Goal: Task Accomplishment & Management: Manage account settings

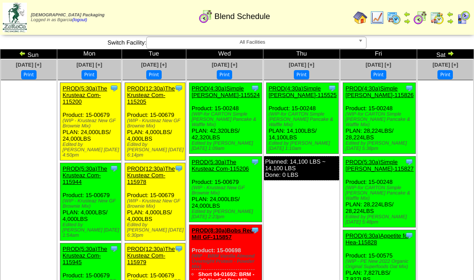
click at [25, 55] on img at bounding box center [22, 53] width 7 height 7
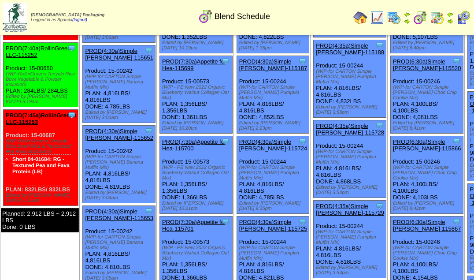
scroll to position [860, 0]
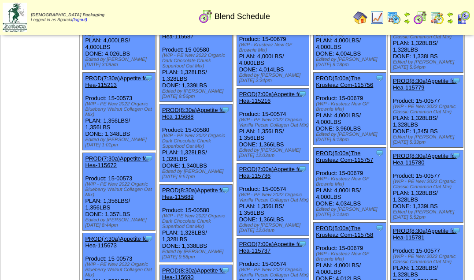
click at [316, 150] on link "PROD(5:00a)The Krusteaz Com-115757" at bounding box center [344, 156] width 57 height 13
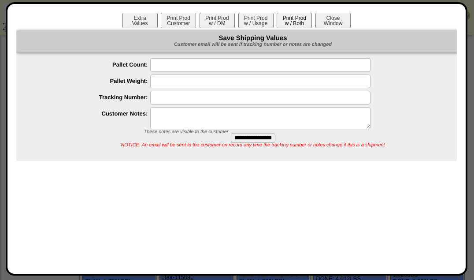
click at [290, 24] on button "Print Prod w / Both" at bounding box center [293, 20] width 35 height 15
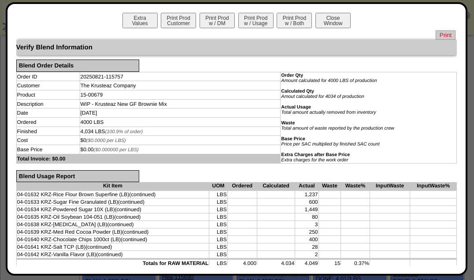
click at [435, 35] on span "Print" at bounding box center [445, 34] width 20 height 9
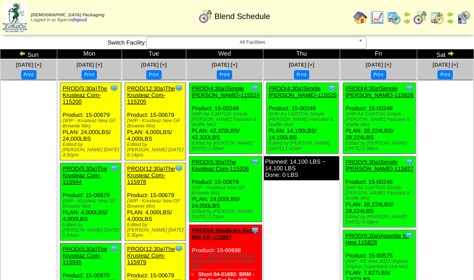
scroll to position [1973, 0]
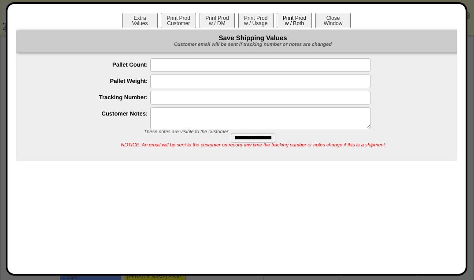
click at [295, 26] on button "Print Prod w / Both" at bounding box center [293, 20] width 35 height 15
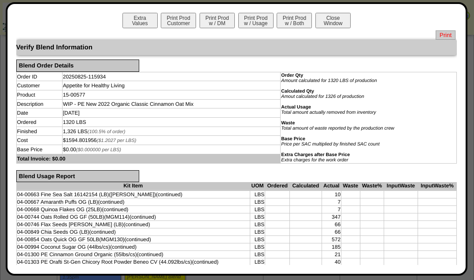
click at [441, 31] on span "Print" at bounding box center [445, 34] width 20 height 9
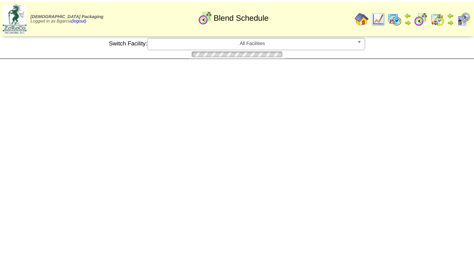
scroll to position [1973, 0]
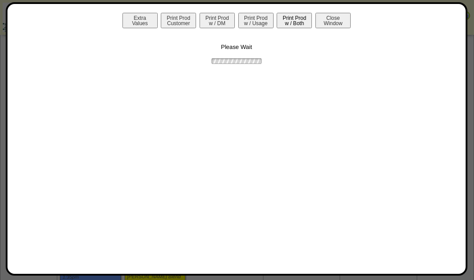
click at [285, 26] on button "Print Prod w / Both" at bounding box center [293, 20] width 35 height 15
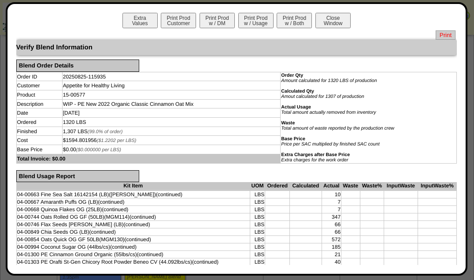
click at [439, 35] on span "Print" at bounding box center [445, 34] width 20 height 9
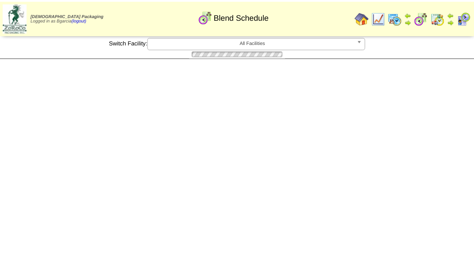
scroll to position [1973, 0]
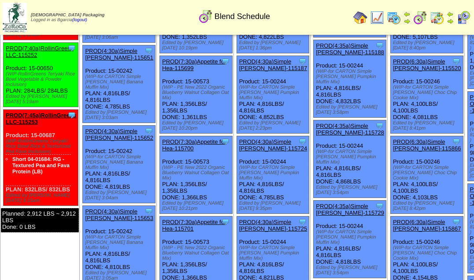
scroll to position [935, 0]
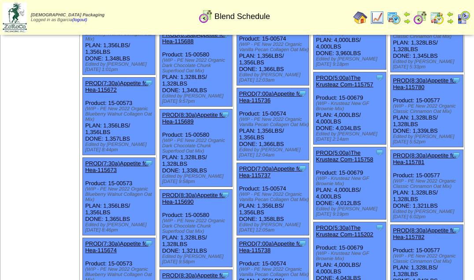
click at [316, 149] on link "PROD(5:00a)The Krusteaz Com-115758" at bounding box center [344, 155] width 57 height 13
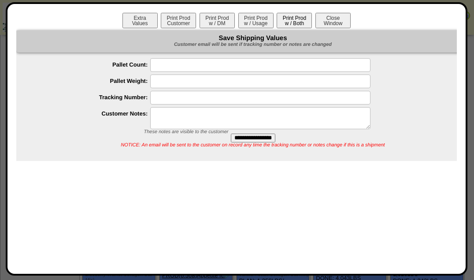
click at [293, 18] on button "Print Prod w / Both" at bounding box center [293, 20] width 35 height 15
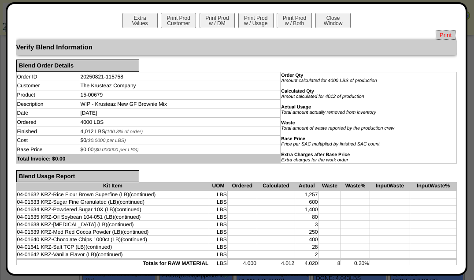
click at [439, 31] on span "Print" at bounding box center [445, 34] width 20 height 9
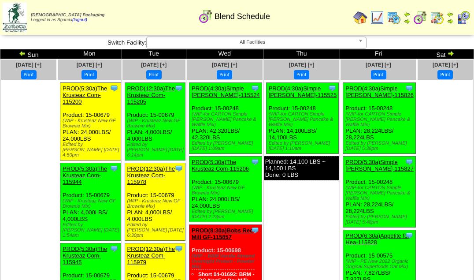
click at [159, 165] on link "PROD(12:30a)The Krusteaz Com-115978" at bounding box center [151, 175] width 48 height 20
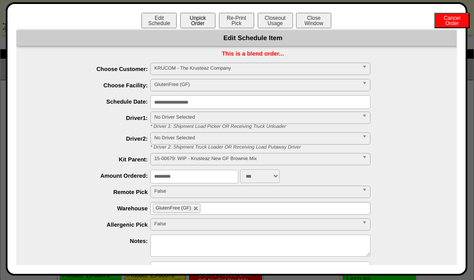
click at [191, 19] on button "Unpick Order" at bounding box center [197, 20] width 35 height 15
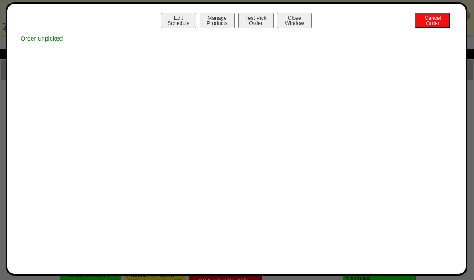
click at [297, 18] on button "Close Window" at bounding box center [293, 20] width 35 height 15
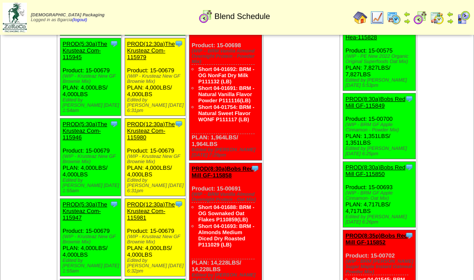
scroll to position [207, 0]
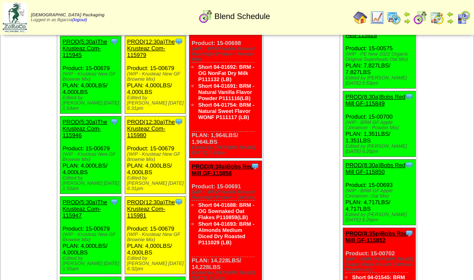
click at [157, 118] on link "PROD(12:30a)The Krusteaz Com-115980" at bounding box center [151, 128] width 48 height 20
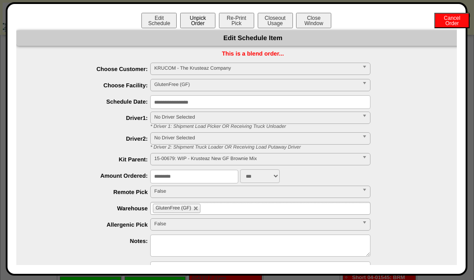
click at [190, 18] on button "Unpick Order" at bounding box center [197, 20] width 35 height 15
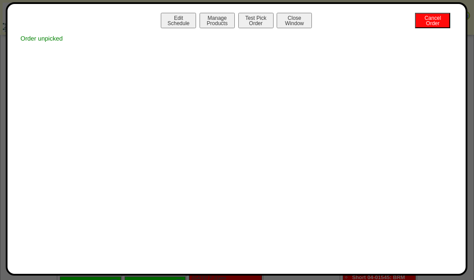
click at [294, 22] on button "Close Window" at bounding box center [293, 20] width 35 height 15
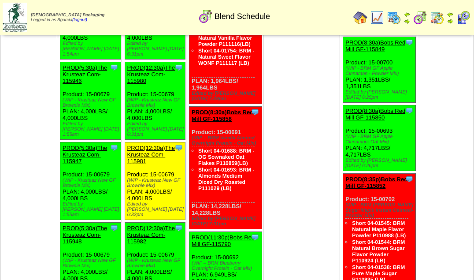
scroll to position [263, 0]
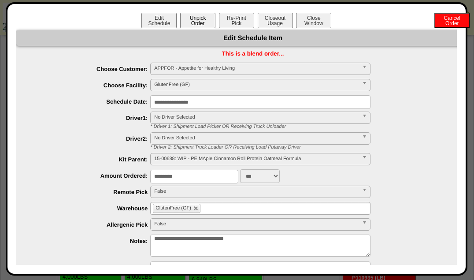
click at [186, 24] on button "Unpick Order" at bounding box center [197, 20] width 35 height 15
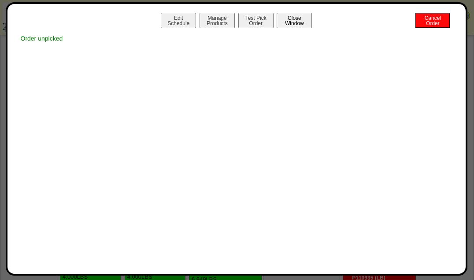
click at [296, 25] on button "Close Window" at bounding box center [293, 20] width 35 height 15
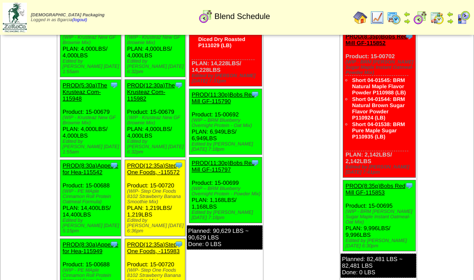
scroll to position [406, 0]
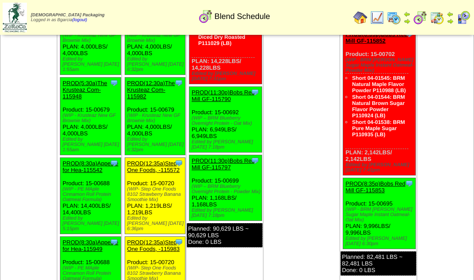
click at [154, 239] on link "PROD(12:35a)Step One Foods, -115983" at bounding box center [153, 245] width 52 height 13
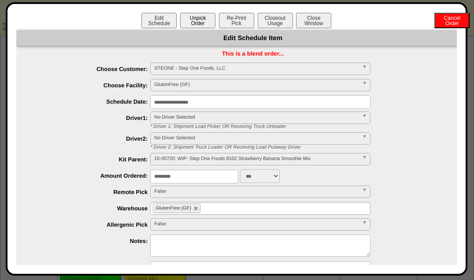
click at [194, 28] on button "Unpick Order" at bounding box center [197, 20] width 35 height 15
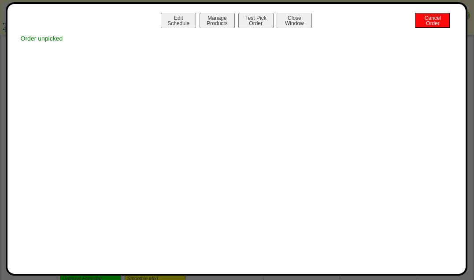
click at [293, 22] on button "Close Window" at bounding box center [293, 20] width 35 height 15
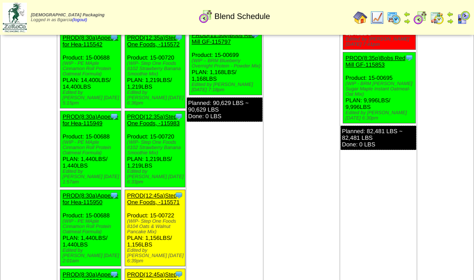
scroll to position [531, 0]
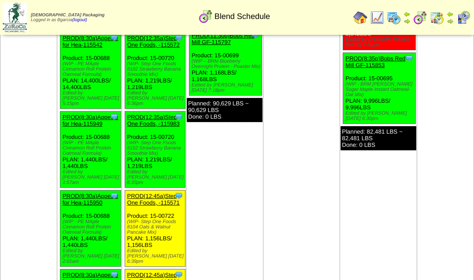
click at [155, 192] on link "PROD(12:45a)Step One Foods, -115571" at bounding box center [153, 198] width 52 height 13
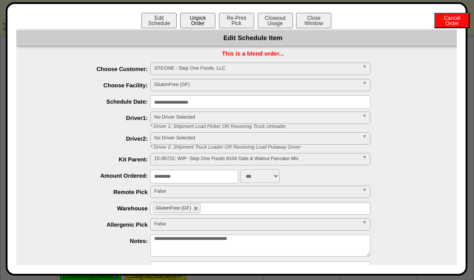
click at [199, 21] on button "Unpick Order" at bounding box center [197, 20] width 35 height 15
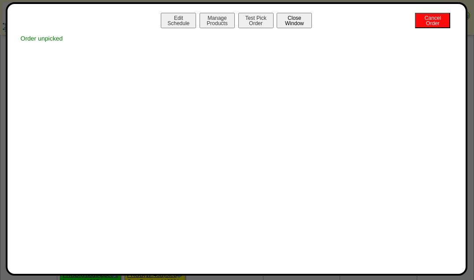
click at [294, 19] on button "Close Window" at bounding box center [293, 20] width 35 height 15
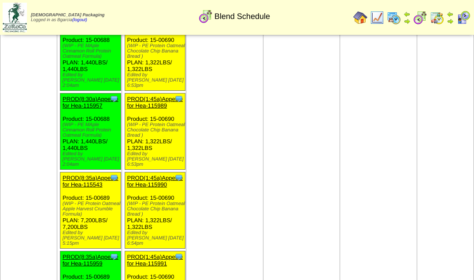
scroll to position [1149, 0]
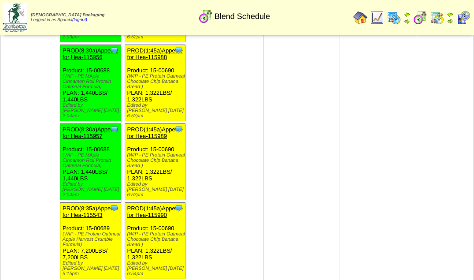
click at [92, 205] on link "PROD(8:35a)Appetite for Hea-115543" at bounding box center [90, 211] width 55 height 13
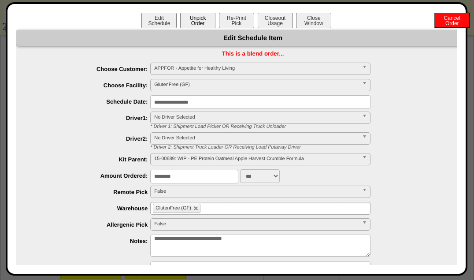
click at [193, 19] on button "Unpick Order" at bounding box center [197, 20] width 35 height 15
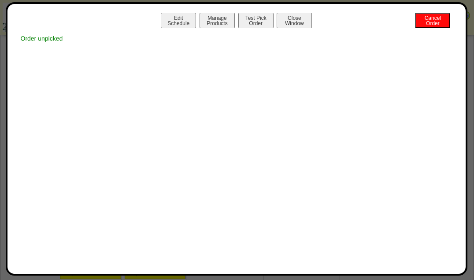
click at [292, 16] on button "Close Window" at bounding box center [293, 20] width 35 height 15
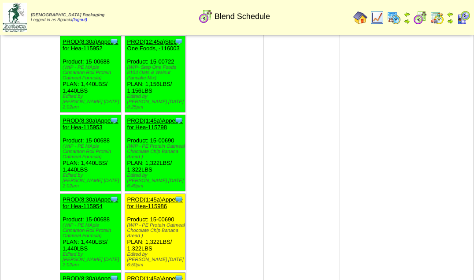
scroll to position [842, 0]
click at [154, 196] on link "PROD(1:45a)Appetite for Hea-115986" at bounding box center [154, 202] width 55 height 13
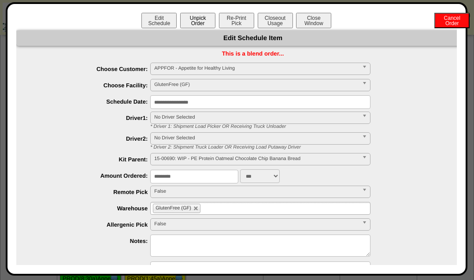
click at [185, 19] on button "Unpick Order" at bounding box center [197, 20] width 35 height 15
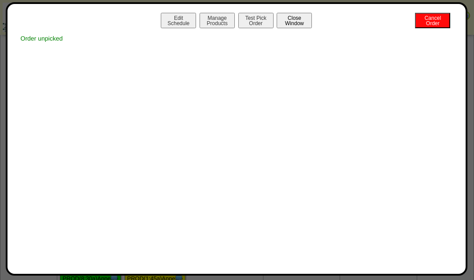
click at [293, 20] on button "Close Window" at bounding box center [293, 20] width 35 height 15
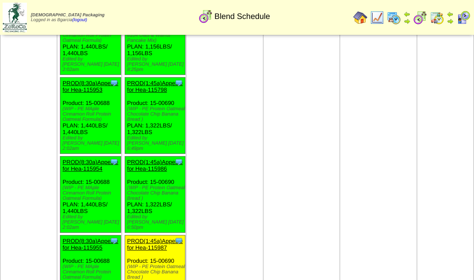
scroll to position [798, 0]
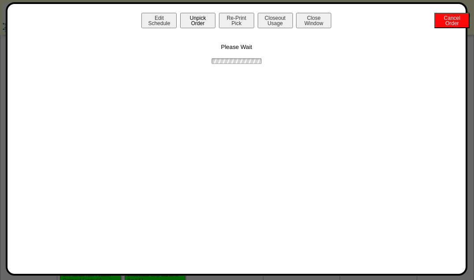
click at [190, 23] on button "Unpick Order" at bounding box center [197, 20] width 35 height 15
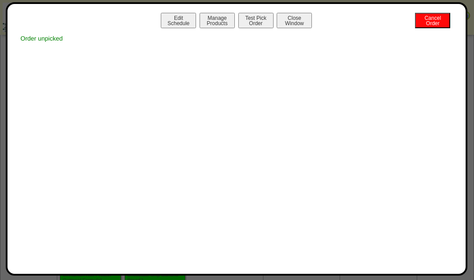
click at [301, 25] on button "Close Window" at bounding box center [293, 20] width 35 height 15
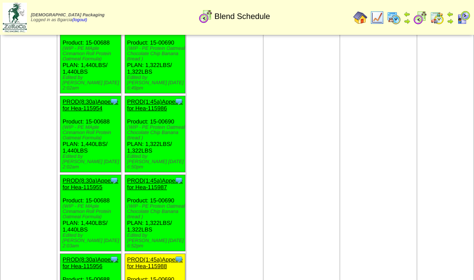
scroll to position [942, 0]
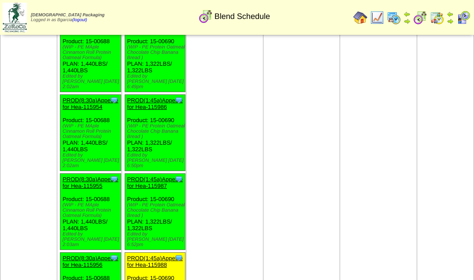
click at [163, 254] on link "PROD(1:45a)Appetite for Hea-115988" at bounding box center [154, 260] width 55 height 13
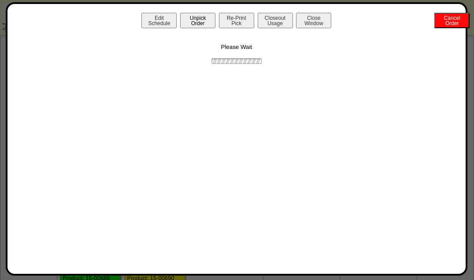
click at [196, 19] on button "Unpick Order" at bounding box center [197, 20] width 35 height 15
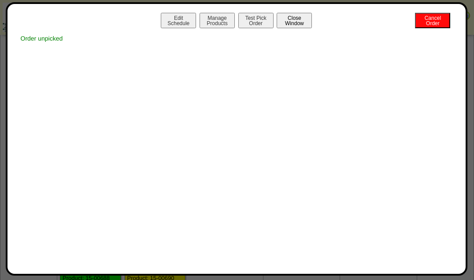
click at [311, 21] on button "Close Window" at bounding box center [293, 20] width 35 height 15
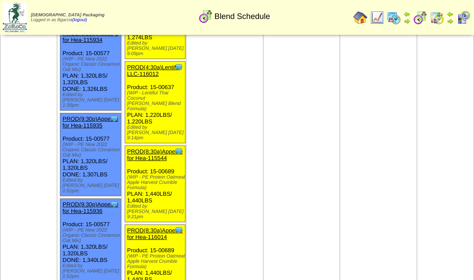
scroll to position [2185, 0]
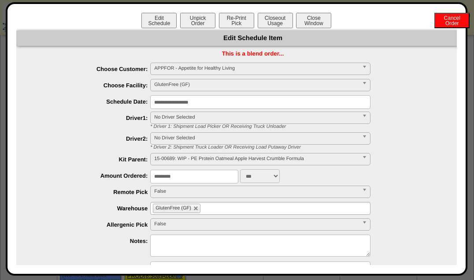
click at [195, 20] on button "Unpick Order" at bounding box center [197, 20] width 35 height 15
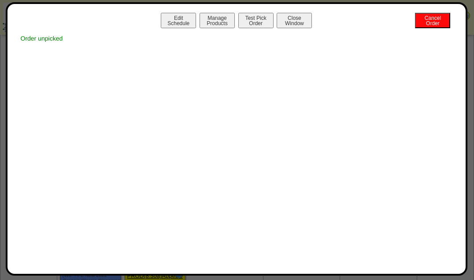
click at [300, 24] on button "Close Window" at bounding box center [293, 20] width 35 height 15
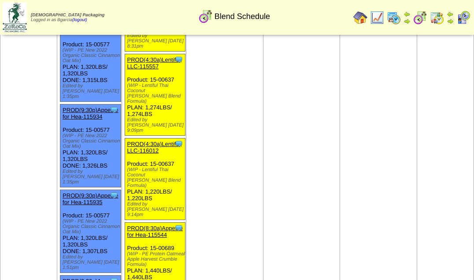
scroll to position [2157, 0]
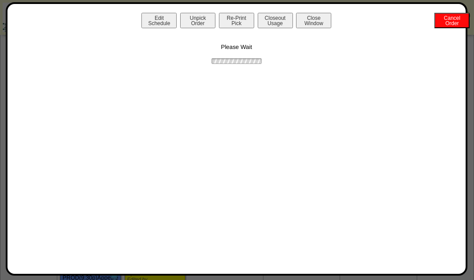
click at [191, 22] on button "Unpick Order" at bounding box center [197, 20] width 35 height 15
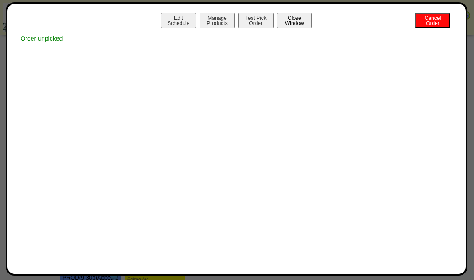
click at [296, 25] on button "Close Window" at bounding box center [293, 20] width 35 height 15
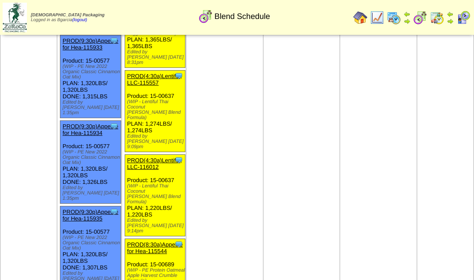
scroll to position [2135, 0]
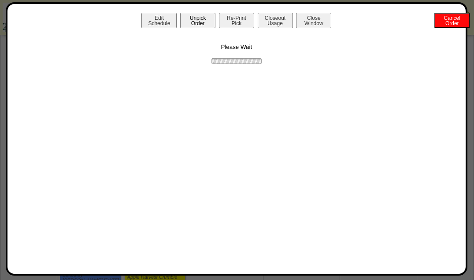
click at [198, 22] on button "Unpick Order" at bounding box center [197, 20] width 35 height 15
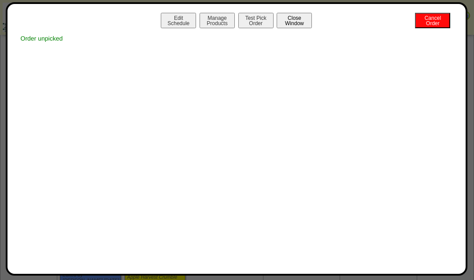
click at [301, 18] on button "Close Window" at bounding box center [293, 20] width 35 height 15
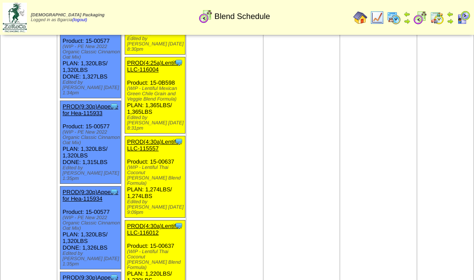
scroll to position [2068, 0]
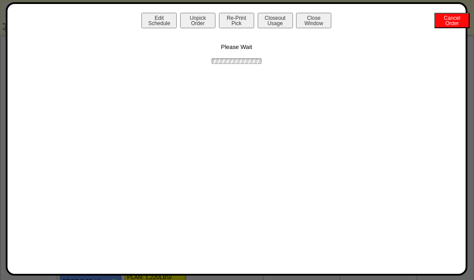
click at [197, 20] on button "Unpick Order" at bounding box center [197, 20] width 35 height 15
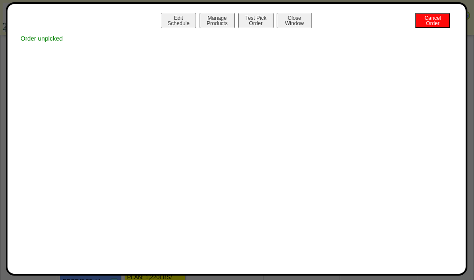
click at [300, 24] on button "Close Window" at bounding box center [293, 20] width 35 height 15
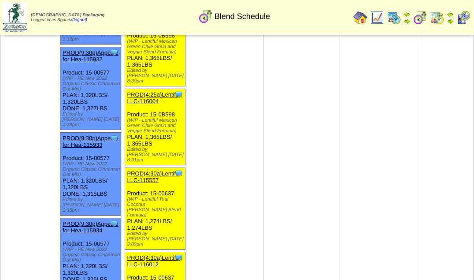
scroll to position [2039, 0]
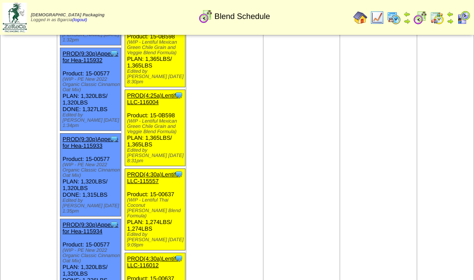
click at [149, 255] on link "PROD(4:30a)Lentiful, LLC-116012" at bounding box center [154, 261] width 55 height 13
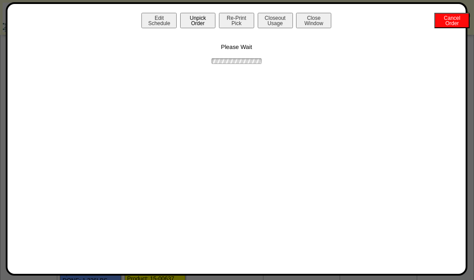
click at [193, 22] on button "Unpick Order" at bounding box center [197, 20] width 35 height 15
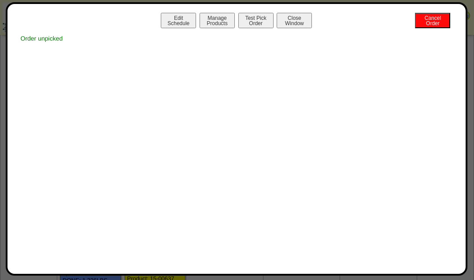
click at [300, 23] on button "Close Window" at bounding box center [293, 20] width 35 height 15
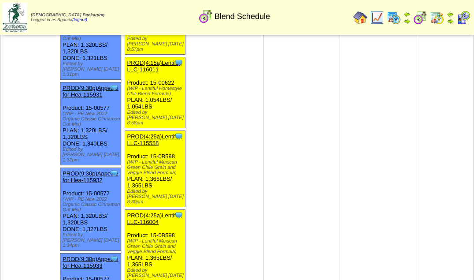
scroll to position [1926, 0]
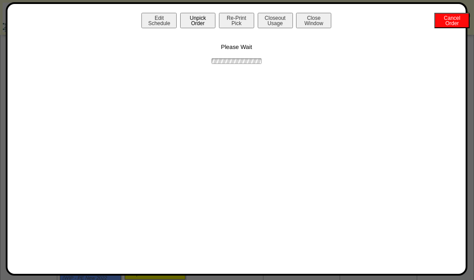
click at [190, 22] on button "Unpick Order" at bounding box center [197, 20] width 35 height 15
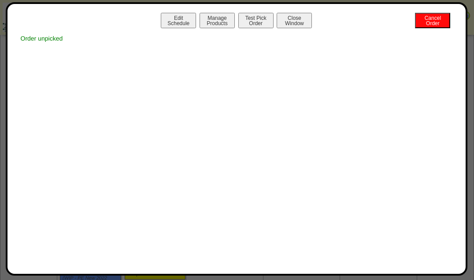
click at [300, 23] on button "Close Window" at bounding box center [293, 20] width 35 height 15
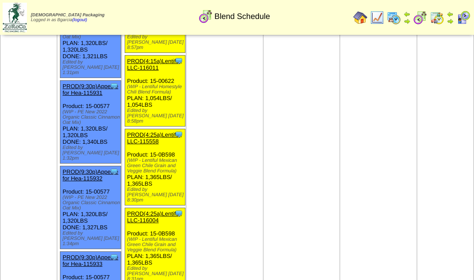
scroll to position [1923, 0]
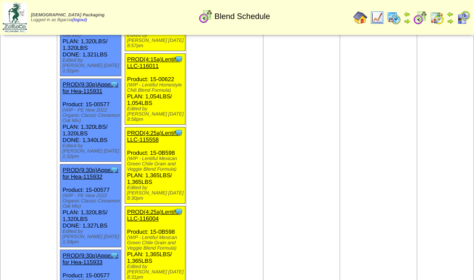
click at [153, 208] on link "PROD(4:25a)Lentiful, LLC-116004" at bounding box center [154, 214] width 55 height 13
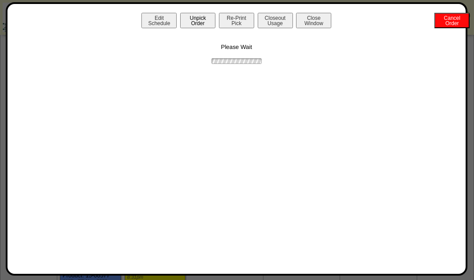
click at [194, 25] on button "Unpick Order" at bounding box center [197, 20] width 35 height 15
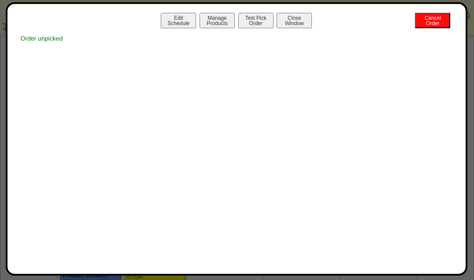
click at [303, 22] on button "Close Window" at bounding box center [293, 20] width 35 height 15
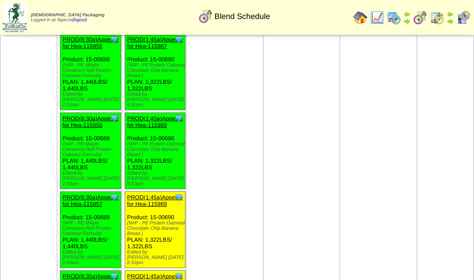
scroll to position [1081, 0]
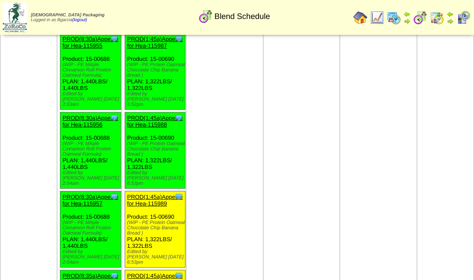
click at [149, 193] on link "PROD(1:45a)Appetite for Hea-115989" at bounding box center [154, 199] width 55 height 13
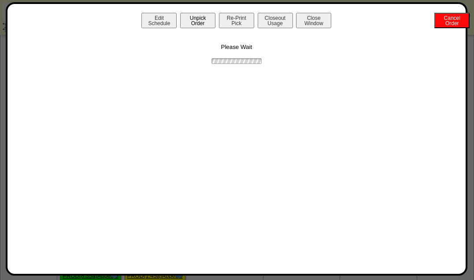
click at [193, 21] on button "Unpick Order" at bounding box center [197, 20] width 35 height 15
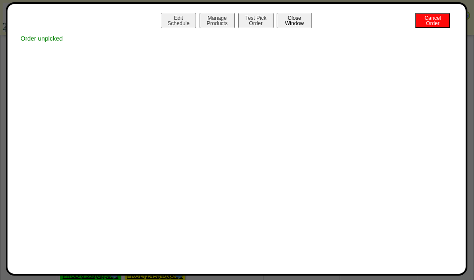
click at [303, 23] on button "Close Window" at bounding box center [293, 20] width 35 height 15
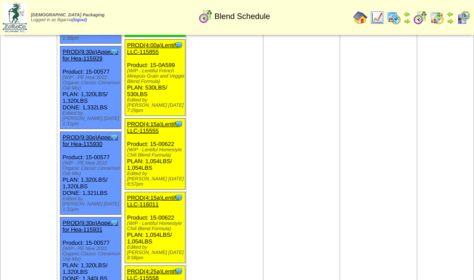
scroll to position [1788, 0]
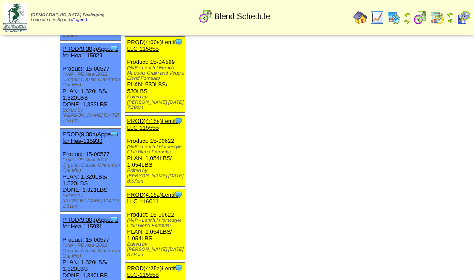
click at [153, 265] on link "PROD(4:25a)Lentiful, LLC-115558" at bounding box center [154, 271] width 55 height 13
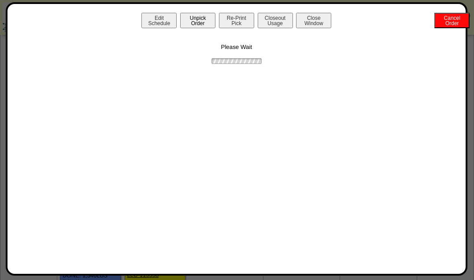
click at [194, 26] on button "Unpick Order" at bounding box center [197, 20] width 35 height 15
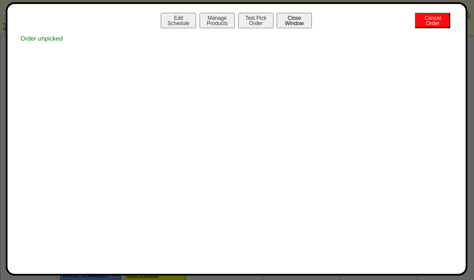
click at [301, 26] on button "Close Window" at bounding box center [293, 20] width 35 height 15
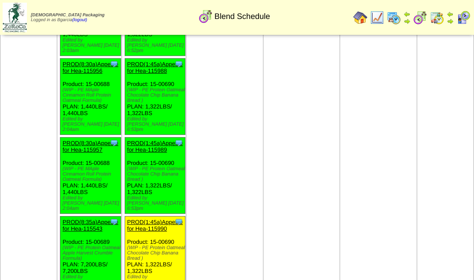
scroll to position [1130, 0]
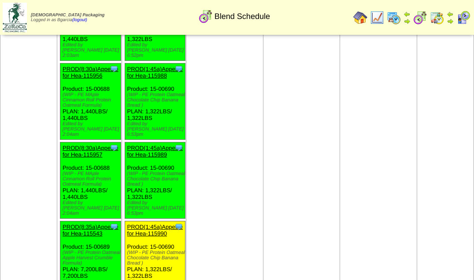
click at [154, 223] on link "PROD(1:45a)Appetite for Hea-115990" at bounding box center [154, 229] width 55 height 13
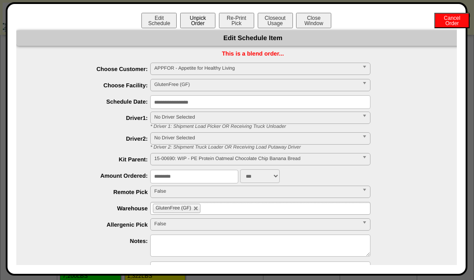
click at [186, 13] on button "Unpick Order" at bounding box center [197, 20] width 35 height 15
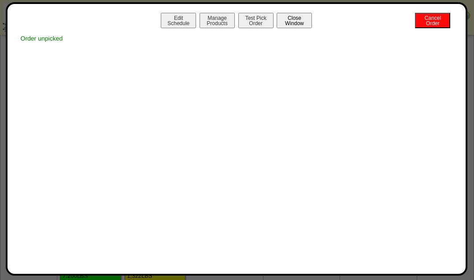
click at [294, 23] on button "Close Window" at bounding box center [293, 20] width 35 height 15
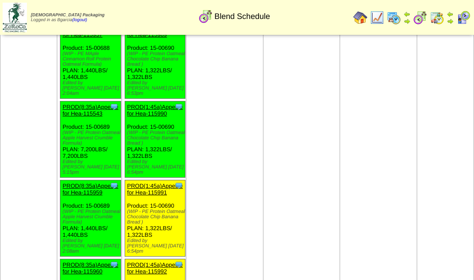
scroll to position [1240, 0]
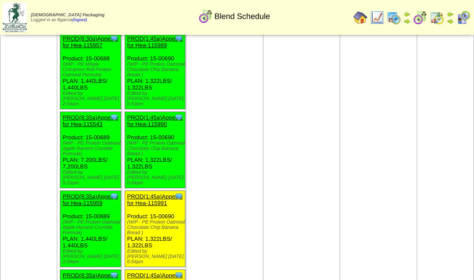
click at [154, 193] on link "PROD(1:45a)Appetite for Hea-115991" at bounding box center [154, 199] width 55 height 13
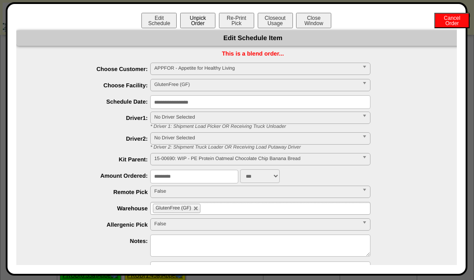
click at [191, 26] on button "Unpick Order" at bounding box center [197, 20] width 35 height 15
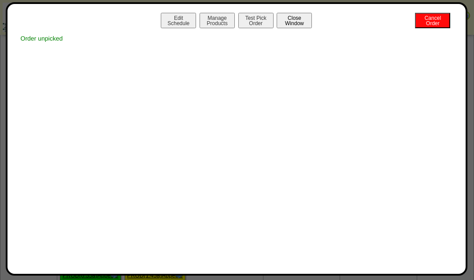
click at [289, 21] on button "Close Window" at bounding box center [293, 20] width 35 height 15
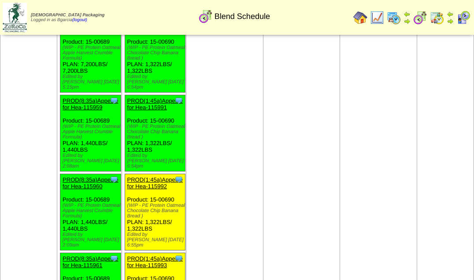
scroll to position [1335, 0]
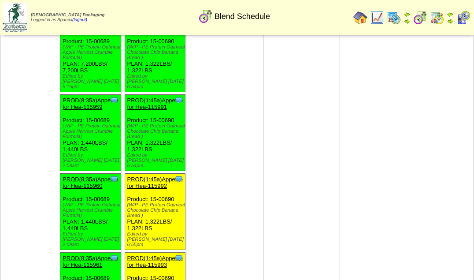
click at [160, 176] on link "PROD(1:45a)Appetite for Hea-115992" at bounding box center [154, 182] width 55 height 13
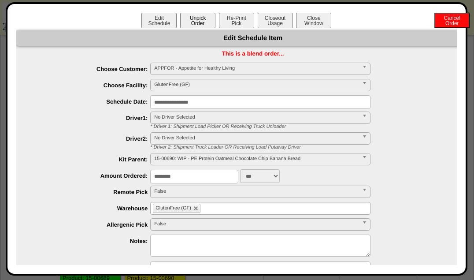
click at [190, 20] on button "Unpick Order" at bounding box center [197, 20] width 35 height 15
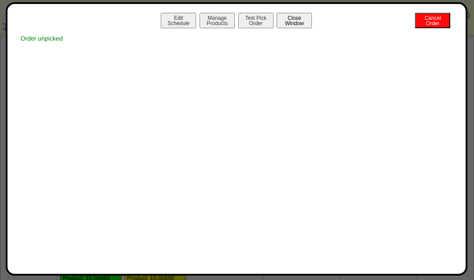
click at [300, 21] on button "Close Window" at bounding box center [293, 20] width 35 height 15
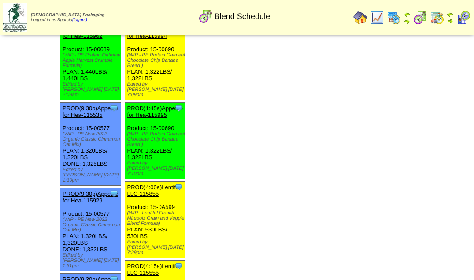
scroll to position [1642, 0]
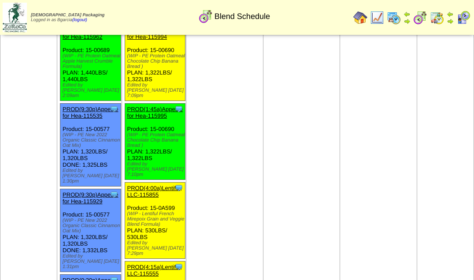
click at [148, 184] on link "PROD(4:00a)Lentiful, LLC-115855" at bounding box center [154, 190] width 55 height 13
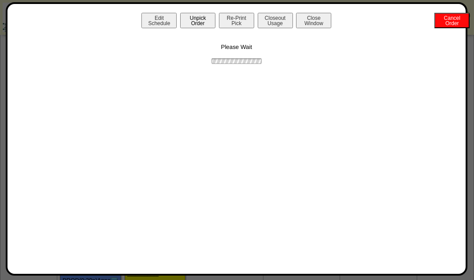
click at [191, 22] on button "Unpick Order" at bounding box center [197, 20] width 35 height 15
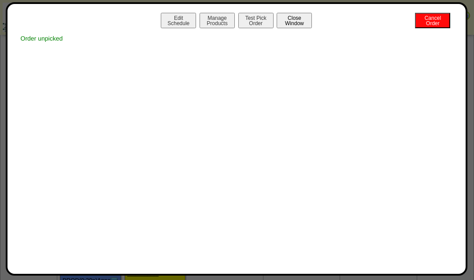
click at [302, 22] on button "Close Window" at bounding box center [293, 20] width 35 height 15
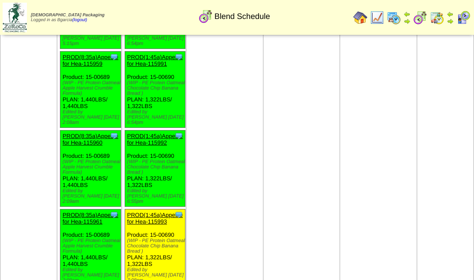
scroll to position [1379, 0]
click at [150, 211] on link "PROD(1:45a)Appetite for Hea-115993" at bounding box center [154, 217] width 55 height 13
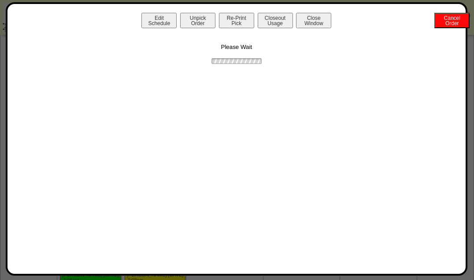
click at [189, 20] on button "Unpick Order" at bounding box center [197, 20] width 35 height 15
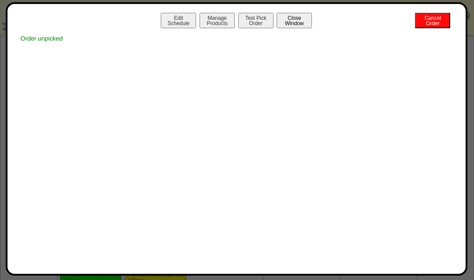
click at [295, 23] on button "Close Window" at bounding box center [293, 20] width 35 height 15
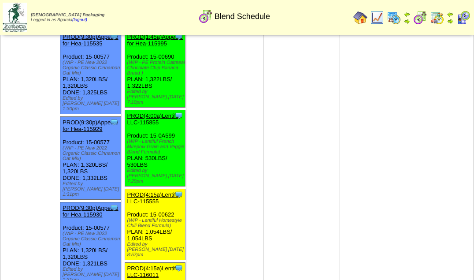
scroll to position [1694, 0]
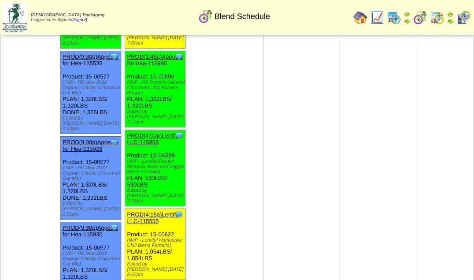
click at [153, 211] on link "PROD(4:15a)Lentiful, LLC-115555" at bounding box center [154, 217] width 55 height 13
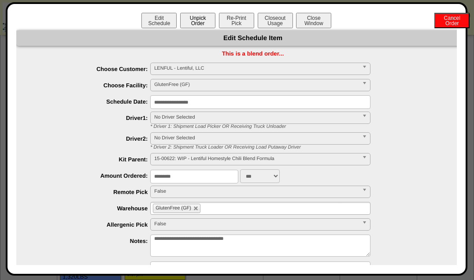
click at [191, 15] on button "Unpick Order" at bounding box center [197, 20] width 35 height 15
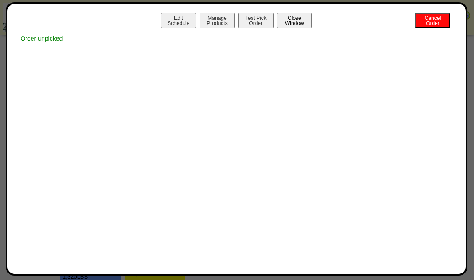
click at [305, 21] on button "Close Window" at bounding box center [293, 20] width 35 height 15
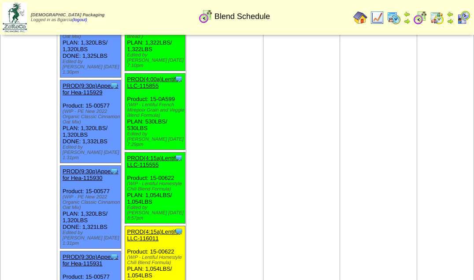
scroll to position [1748, 0]
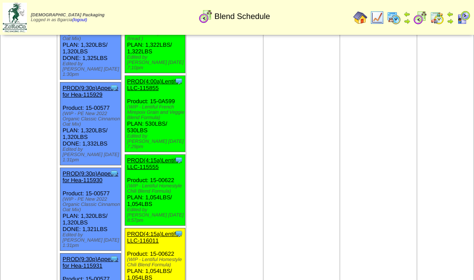
click at [148, 230] on link "PROD(4:15a)Lentiful, LLC-116011" at bounding box center [154, 236] width 55 height 13
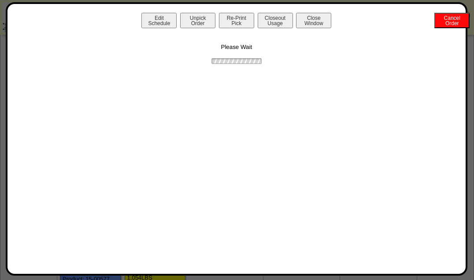
click at [191, 18] on button "Unpick Order" at bounding box center [197, 20] width 35 height 15
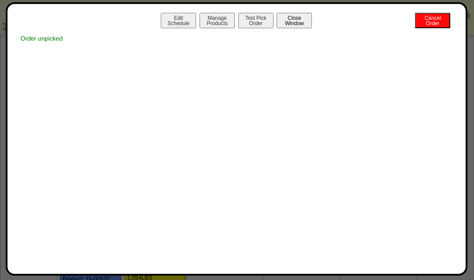
click at [302, 19] on button "Close Window" at bounding box center [293, 20] width 35 height 15
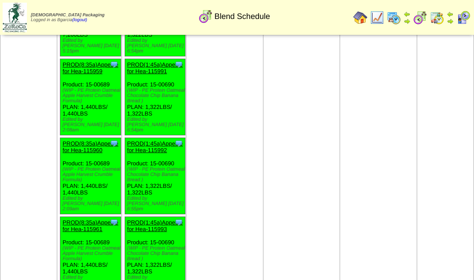
scroll to position [1375, 0]
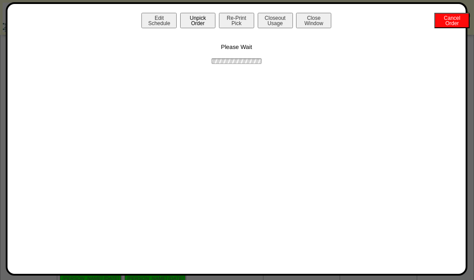
click at [188, 21] on button "Unpick Order" at bounding box center [197, 20] width 35 height 15
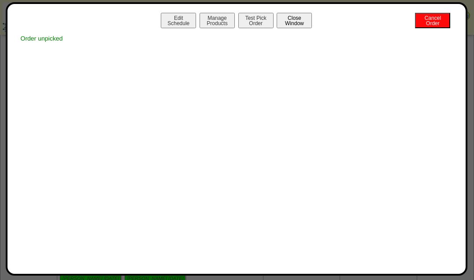
click at [302, 23] on button "Close Window" at bounding box center [293, 20] width 35 height 15
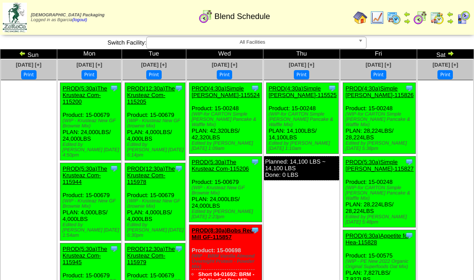
click at [23, 55] on img at bounding box center [22, 53] width 7 height 7
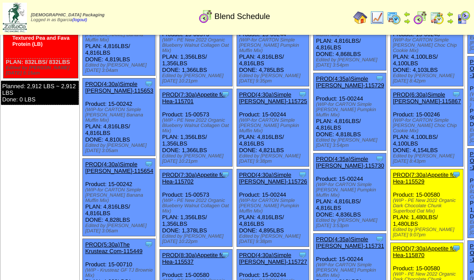
scroll to position [395, 0]
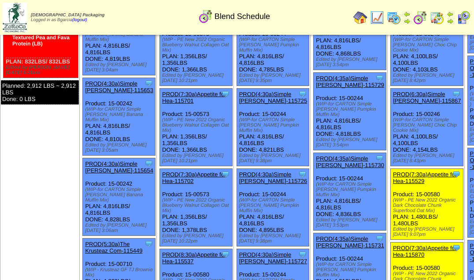
click at [393, 171] on link "PROD(7:30a)Appetite for Hea-115529" at bounding box center [425, 177] width 64 height 13
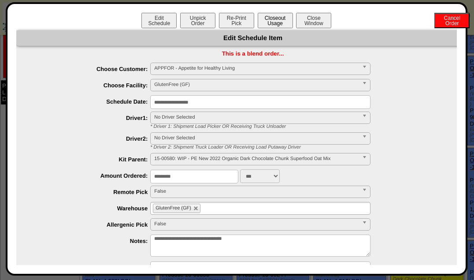
click at [283, 20] on button "Closeout Usage" at bounding box center [274, 20] width 35 height 15
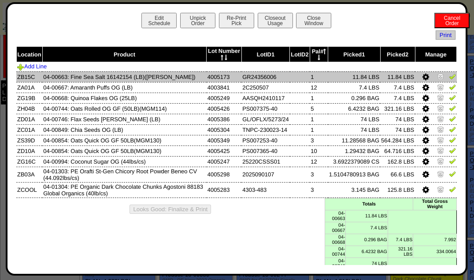
click at [442, 78] on td at bounding box center [435, 76] width 41 height 11
click at [449, 77] on img at bounding box center [452, 76] width 7 height 7
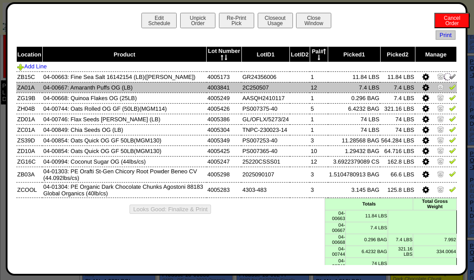
click at [449, 86] on img at bounding box center [452, 86] width 7 height 7
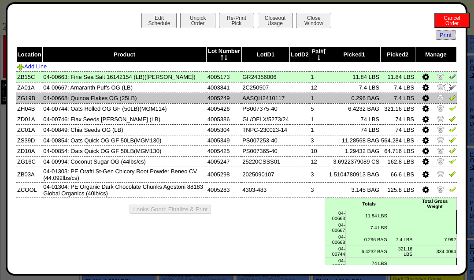
click at [449, 96] on img at bounding box center [452, 97] width 7 height 7
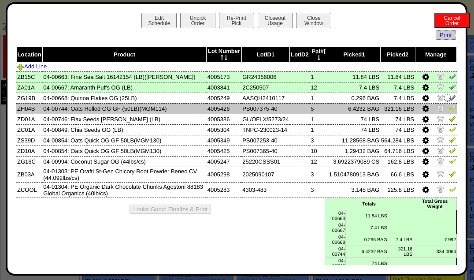
click at [449, 110] on img at bounding box center [452, 107] width 7 height 7
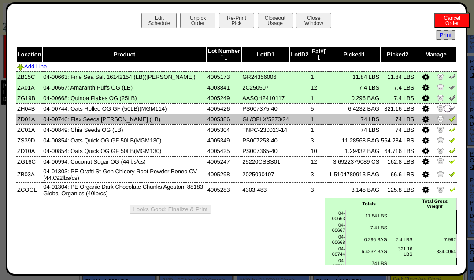
click at [449, 117] on img at bounding box center [452, 118] width 7 height 7
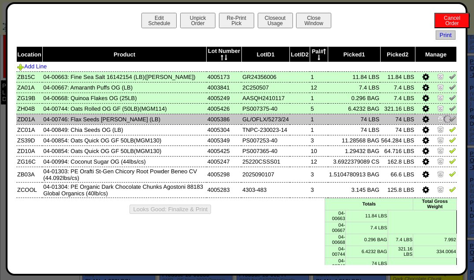
click at [449, 129] on img at bounding box center [452, 128] width 7 height 7
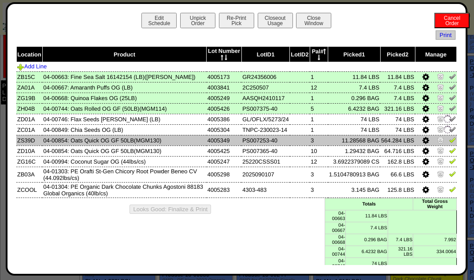
click at [450, 139] on img at bounding box center [452, 139] width 7 height 7
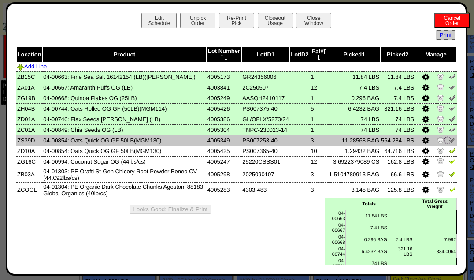
click at [449, 147] on img at bounding box center [452, 150] width 7 height 7
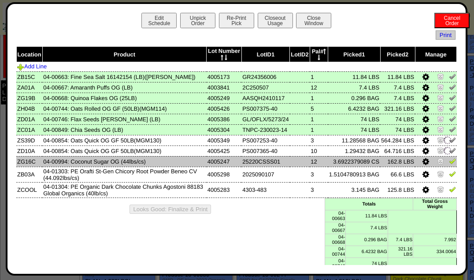
click at [449, 164] on link at bounding box center [452, 162] width 7 height 7
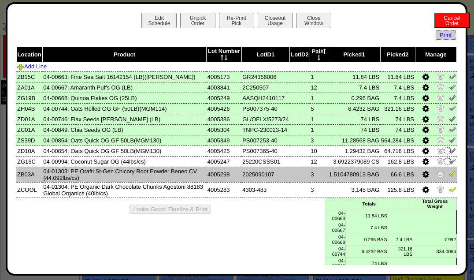
click at [449, 173] on img at bounding box center [452, 173] width 7 height 7
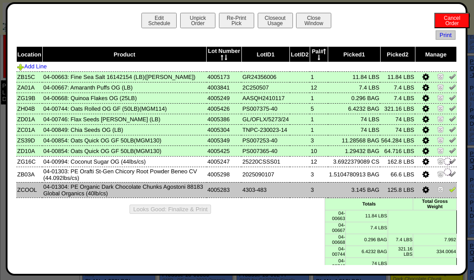
click at [449, 189] on img at bounding box center [452, 188] width 7 height 7
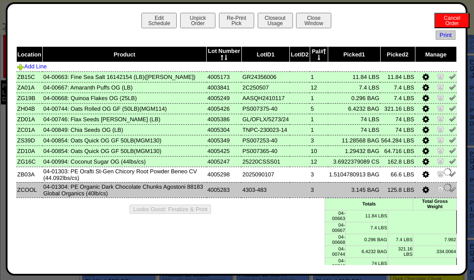
click at [184, 195] on td "04-01304: PE Organic Dark Chocolate Chunks Agostoni 88183 Global Organics (40lb…" at bounding box center [124, 189] width 164 height 15
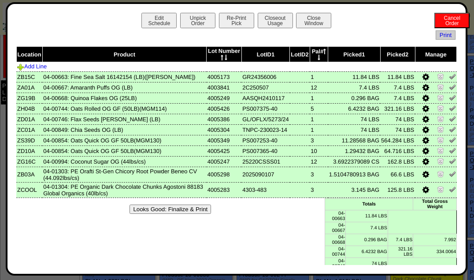
click at [195, 210] on button "Looks Good: Finalize & Print" at bounding box center [169, 208] width 81 height 9
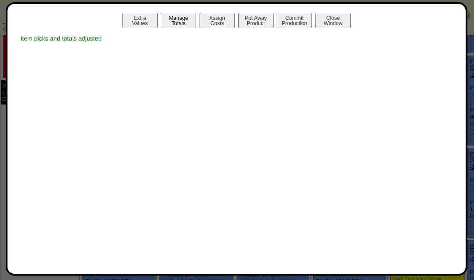
click at [179, 24] on button "Manage Totals" at bounding box center [178, 20] width 35 height 15
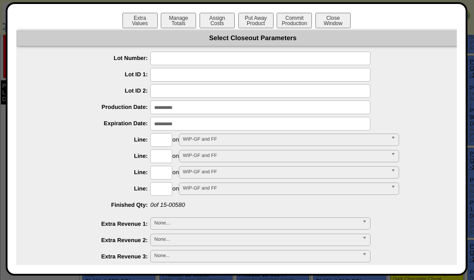
click at [186, 55] on input "text" at bounding box center [260, 58] width 220 height 14
type input "*******"
click at [181, 108] on input "input" at bounding box center [260, 107] width 220 height 14
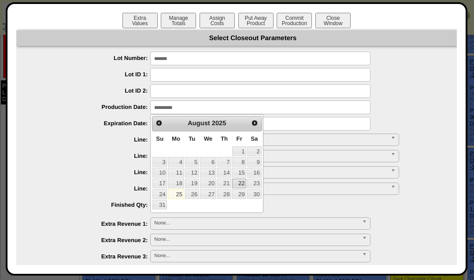
click at [238, 182] on link "22" at bounding box center [239, 183] width 14 height 10
type input "**********"
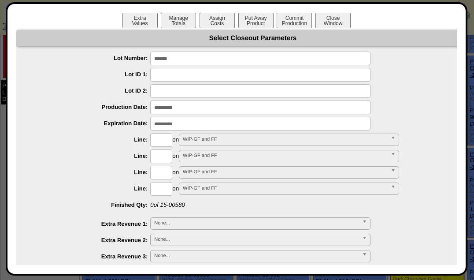
click at [181, 122] on input "input" at bounding box center [260, 124] width 220 height 14
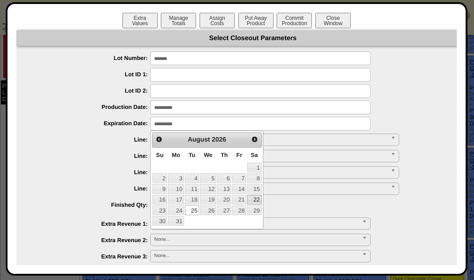
click at [254, 196] on link "22" at bounding box center [254, 200] width 14 height 10
type input "**********"
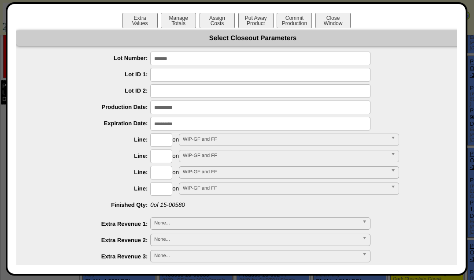
click at [162, 137] on input "text" at bounding box center [161, 140] width 22 height 14
type input "****"
type input "*********"
click at [245, 18] on button "Put Away Product" at bounding box center [255, 20] width 35 height 15
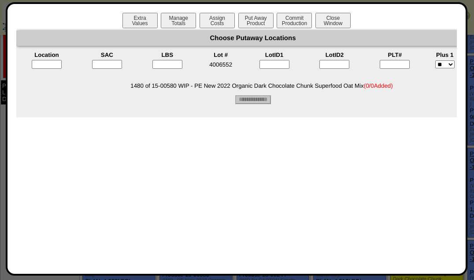
click at [57, 60] on input "text" at bounding box center [47, 64] width 30 height 9
type input "*****"
click at [99, 65] on input"] "text" at bounding box center [107, 64] width 30 height 9
type input"] "*"
click at [161, 63] on input"] "text" at bounding box center [171, 64] width 30 height 9
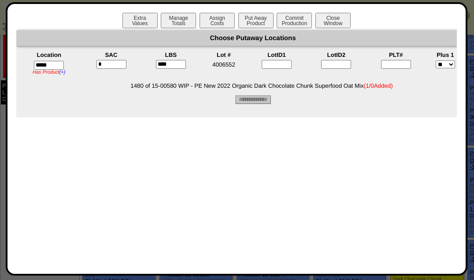
type input"] "****"
click at [394, 63] on input"] "text" at bounding box center [396, 64] width 30 height 9
type input"] "*"
click at [259, 103] on input "**********" at bounding box center [253, 99] width 36 height 9
type input "*********"
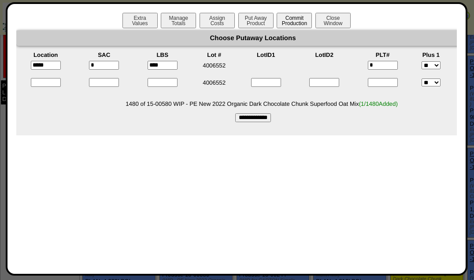
click at [303, 19] on button "Commit Production" at bounding box center [293, 20] width 35 height 15
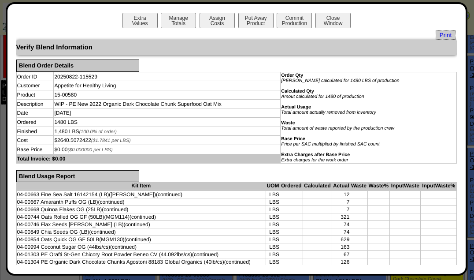
scroll to position [232, 0]
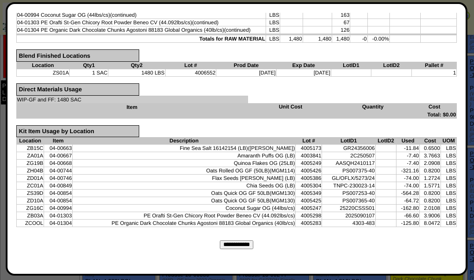
click at [227, 240] on input "**********" at bounding box center [236, 244] width 33 height 9
type input "*********"
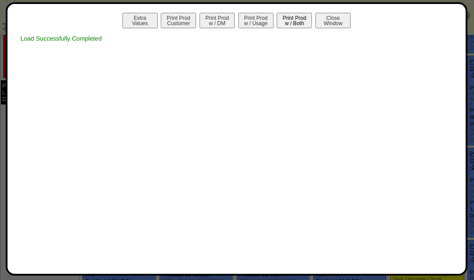
click at [287, 27] on button "Print Prod w / Both" at bounding box center [293, 20] width 35 height 15
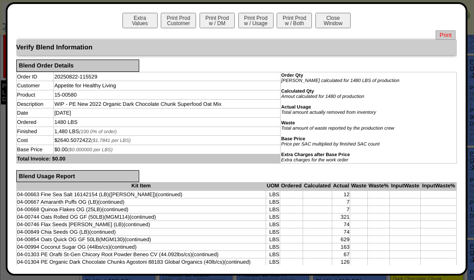
click at [435, 36] on span "Print" at bounding box center [445, 34] width 20 height 9
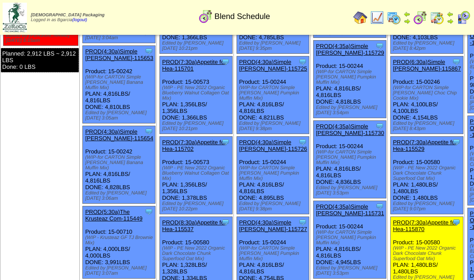
scroll to position [391, 0]
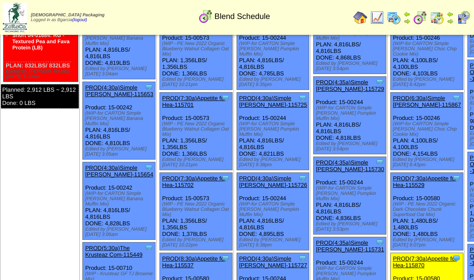
click at [393, 255] on link "PROD(7:30a)Appetite for Hea-115870" at bounding box center [425, 261] width 64 height 13
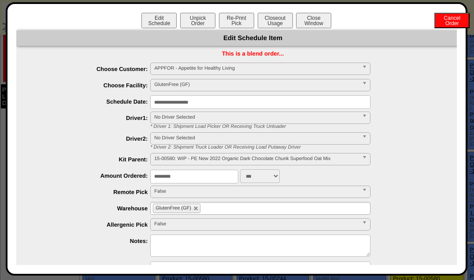
drag, startPoint x: 276, startPoint y: 27, endPoint x: 300, endPoint y: -1, distance: 36.9
click at [269, 17] on button "Closeout Usage" at bounding box center [274, 20] width 35 height 15
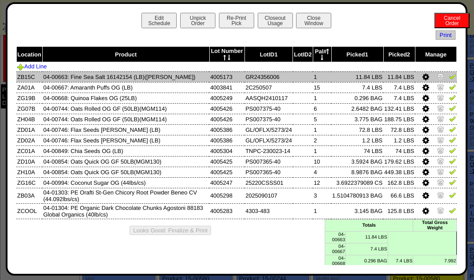
click at [449, 78] on img at bounding box center [452, 76] width 7 height 7
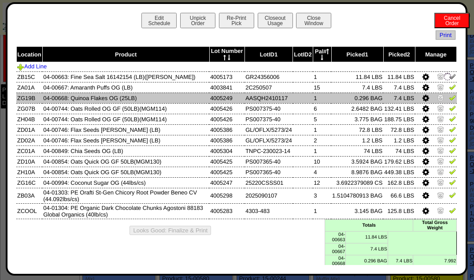
click at [449, 94] on img at bounding box center [452, 97] width 7 height 7
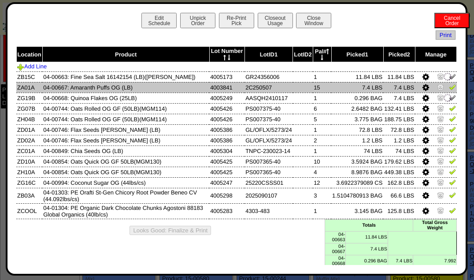
click at [449, 87] on img at bounding box center [452, 86] width 7 height 7
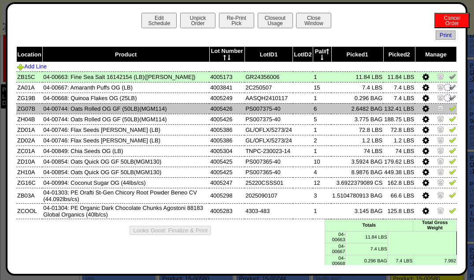
click at [449, 110] on img at bounding box center [452, 107] width 7 height 7
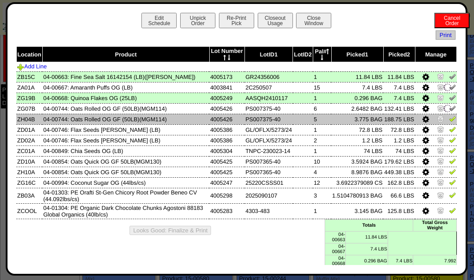
click at [449, 118] on img at bounding box center [452, 118] width 7 height 7
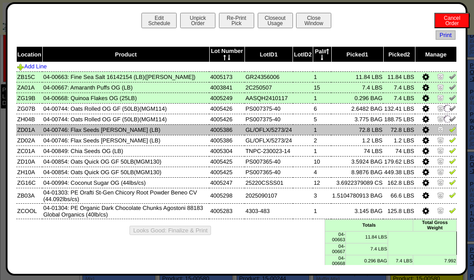
click at [449, 130] on img at bounding box center [452, 128] width 7 height 7
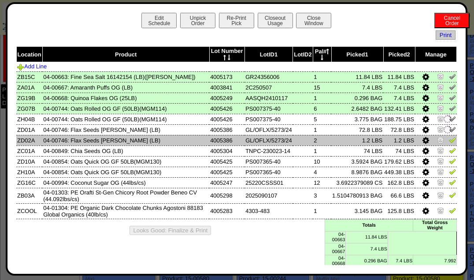
click at [449, 143] on td at bounding box center [435, 140] width 41 height 11
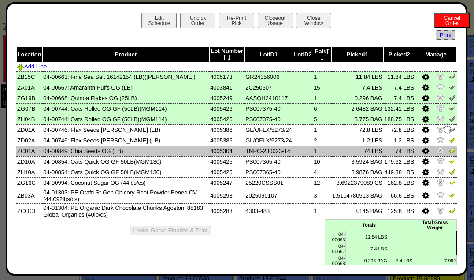
click at [449, 151] on img at bounding box center [452, 150] width 7 height 7
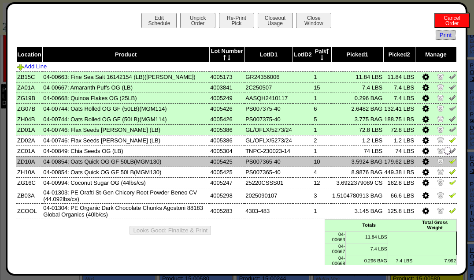
click at [449, 165] on link at bounding box center [452, 162] width 7 height 7
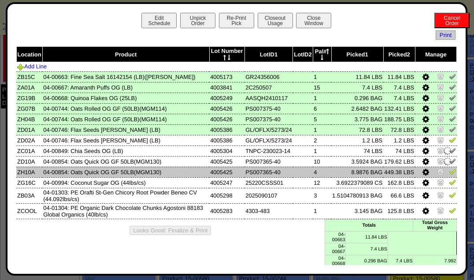
click at [449, 173] on img at bounding box center [452, 171] width 7 height 7
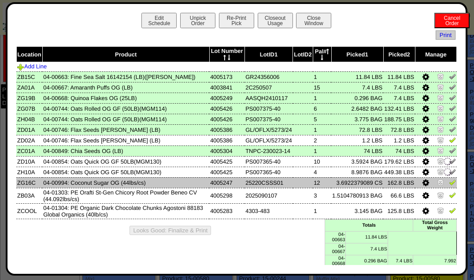
click at [449, 183] on img at bounding box center [452, 181] width 7 height 7
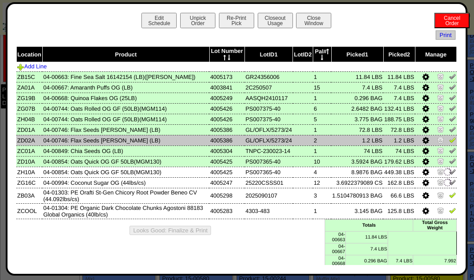
click at [449, 136] on img at bounding box center [452, 139] width 7 height 7
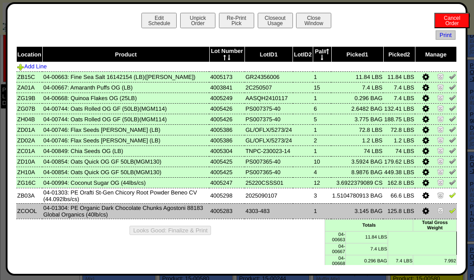
click at [449, 209] on img at bounding box center [452, 209] width 7 height 7
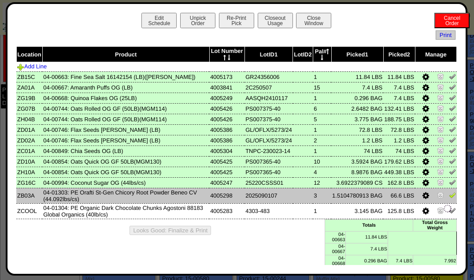
click at [449, 195] on img at bounding box center [452, 194] width 7 height 7
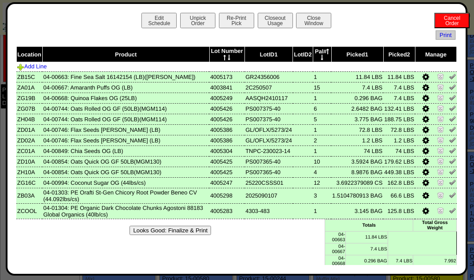
click at [148, 230] on button "Looks Good: Finalize & Print" at bounding box center [169, 229] width 81 height 9
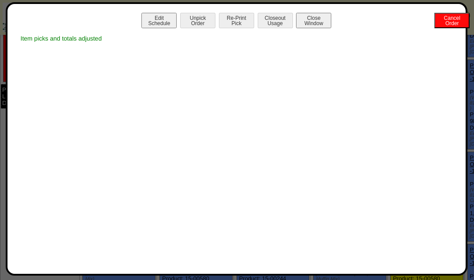
click at [198, 40] on div "Item picks and totals adjusted" at bounding box center [236, 38] width 441 height 16
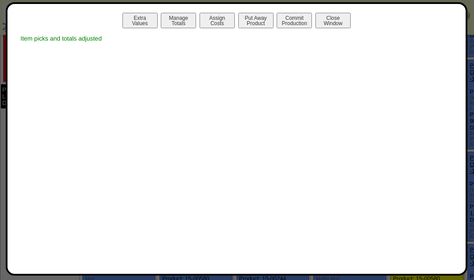
click at [187, 26] on button "Manage Totals" at bounding box center [178, 20] width 35 height 15
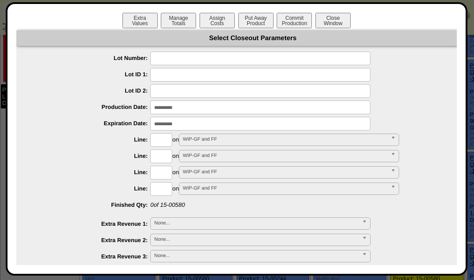
click at [207, 72] on input "text" at bounding box center [260, 75] width 220 height 14
click at [272, 60] on input "text" at bounding box center [260, 58] width 220 height 14
type input "*******"
click at [185, 114] on input "input" at bounding box center [260, 107] width 220 height 14
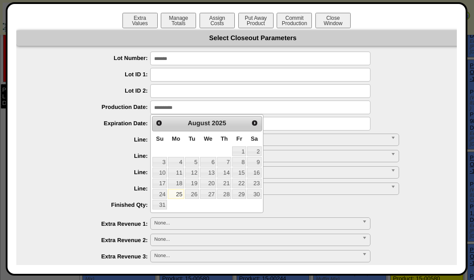
click at [241, 184] on link "22" at bounding box center [239, 183] width 14 height 10
type input "**********"
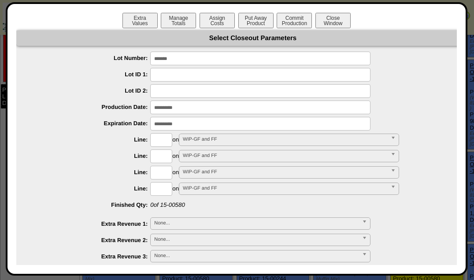
click at [207, 123] on input "input" at bounding box center [260, 124] width 220 height 14
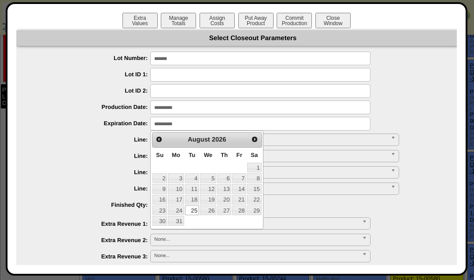
click at [254, 201] on link "22" at bounding box center [254, 200] width 14 height 10
type input "**********"
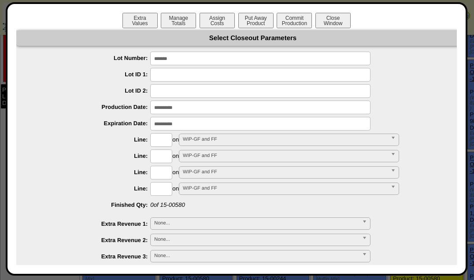
click at [166, 151] on input "text" at bounding box center [161, 156] width 22 height 14
click at [167, 139] on input "text" at bounding box center [161, 140] width 22 height 14
type input "****"
type input "*********"
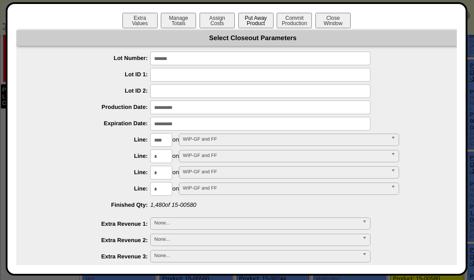
click at [260, 25] on button "Put Away Product" at bounding box center [255, 20] width 35 height 15
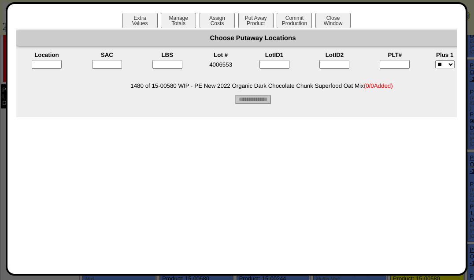
click at [58, 60] on input "text" at bounding box center [47, 64] width 30 height 9
type input "*****"
click at [108, 65] on input"] "text" at bounding box center [107, 64] width 30 height 9
click at [112, 62] on input"] "text" at bounding box center [111, 64] width 30 height 9
type input"] "*"
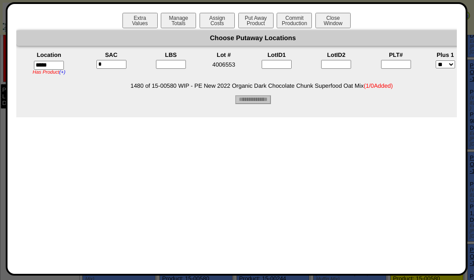
click at [172, 66] on input"] "text" at bounding box center [171, 64] width 30 height 9
type input"] "****"
click at [407, 65] on input"] "text" at bounding box center [396, 64] width 30 height 9
type input"] "*"
click at [263, 104] on input "**********" at bounding box center [253, 99] width 36 height 9
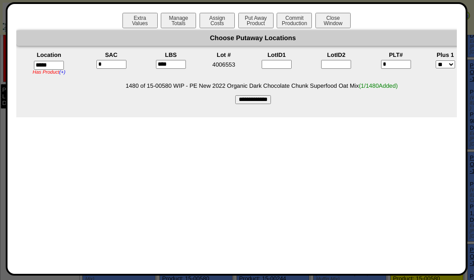
type input "*********"
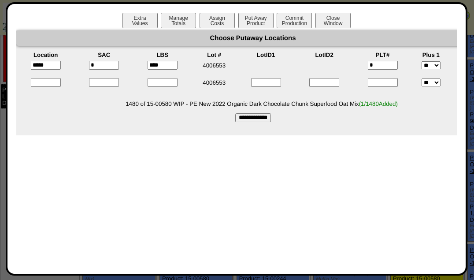
click at [300, 26] on button "Commit Production" at bounding box center [293, 20] width 35 height 15
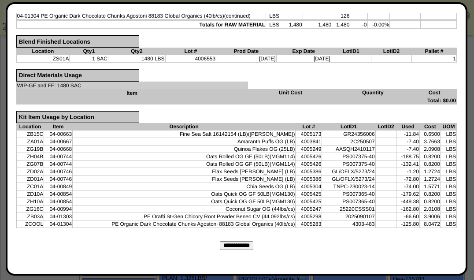
scroll to position [1058, 0]
click at [237, 243] on input "**********" at bounding box center [236, 245] width 33 height 9
type input "*********"
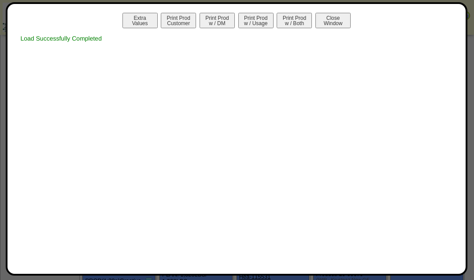
click at [297, 25] on button "Print Prod w / Both" at bounding box center [293, 20] width 35 height 15
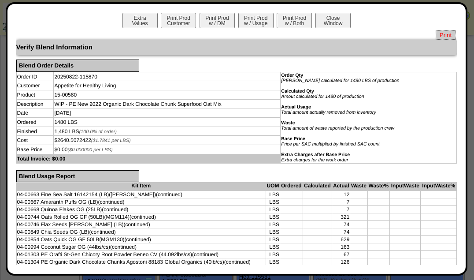
click at [437, 36] on span "Print" at bounding box center [445, 34] width 20 height 9
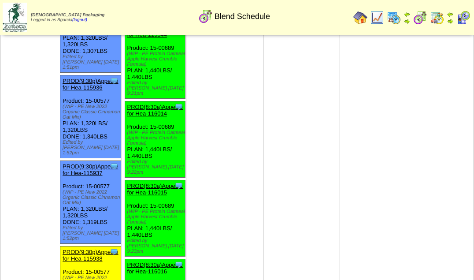
scroll to position [2341, 0]
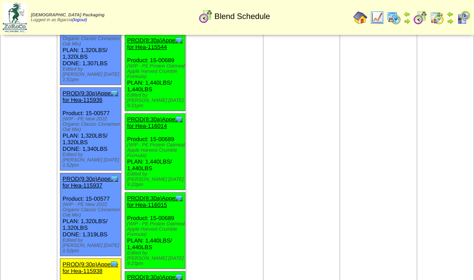
click at [107, 261] on link "PROD(9:30p)Appetite for Hea-115938" at bounding box center [90, 267] width 55 height 13
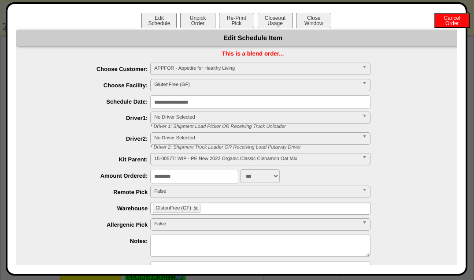
click at [206, 176] on input "*********" at bounding box center [194, 176] width 88 height 14
type input "*"
type input "****"
click at [190, 25] on button "Unpick Order" at bounding box center [197, 20] width 35 height 15
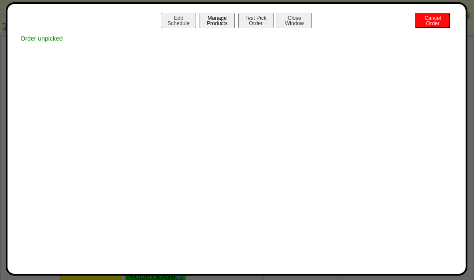
click at [215, 20] on button "Manage Products" at bounding box center [216, 20] width 35 height 15
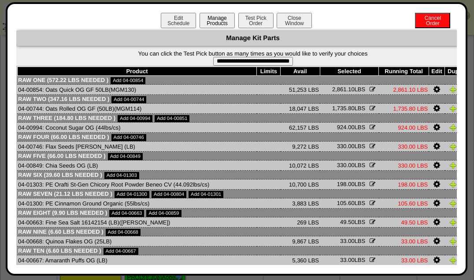
scroll to position [33, 0]
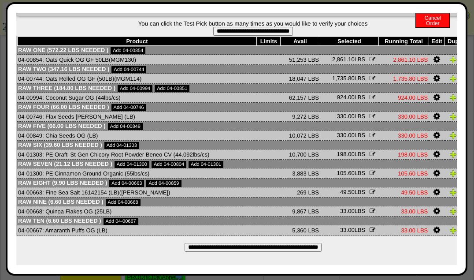
click at [301, 243] on input "**********" at bounding box center [252, 247] width 137 height 9
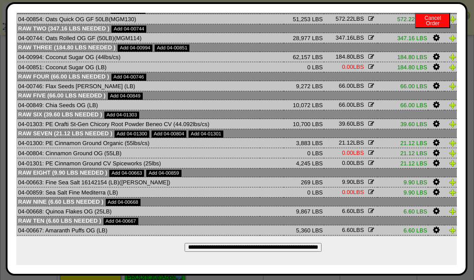
scroll to position [0, 0]
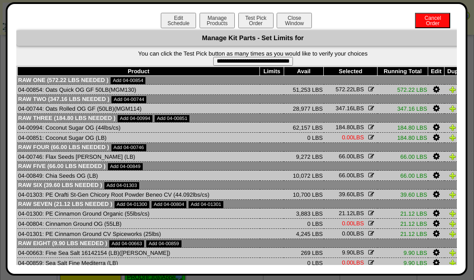
click at [278, 58] on input "**********" at bounding box center [253, 61] width 80 height 9
type input "**********"
click at [262, 25] on button "Test Pick Order" at bounding box center [255, 20] width 35 height 15
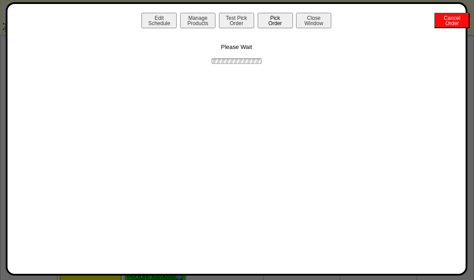
click at [284, 19] on button "Pick Order" at bounding box center [274, 20] width 35 height 15
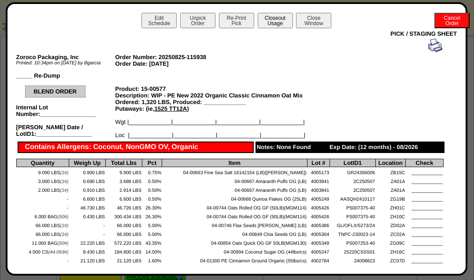
click at [275, 23] on button "Closeout Usage" at bounding box center [274, 20] width 35 height 15
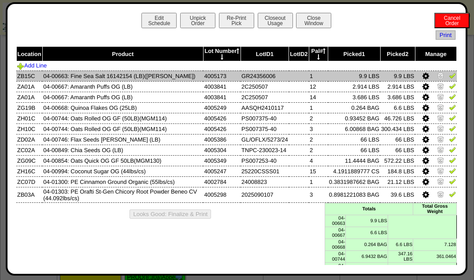
click at [449, 78] on img at bounding box center [452, 75] width 7 height 7
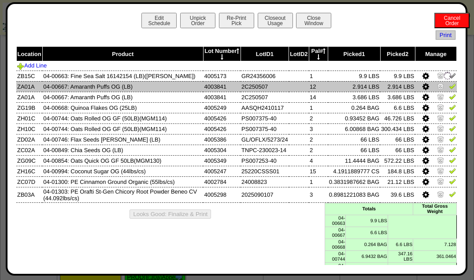
click at [449, 90] on link at bounding box center [452, 87] width 7 height 7
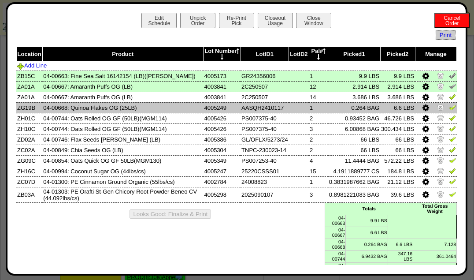
click at [449, 110] on img at bounding box center [452, 106] width 7 height 7
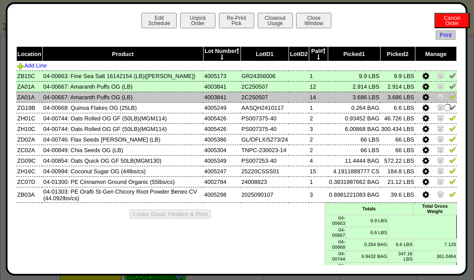
click at [449, 97] on img at bounding box center [452, 96] width 7 height 7
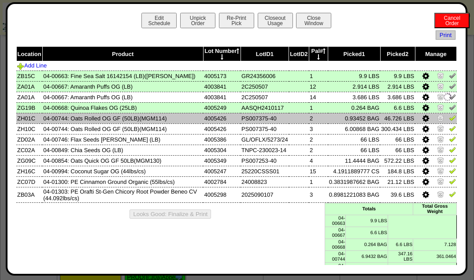
click at [449, 121] on img at bounding box center [452, 117] width 7 height 7
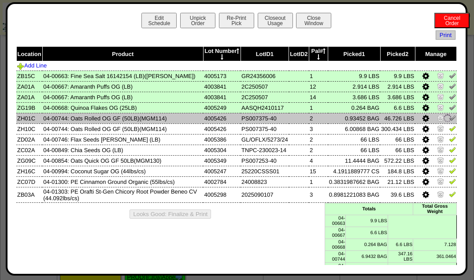
click at [449, 130] on img at bounding box center [452, 128] width 7 height 7
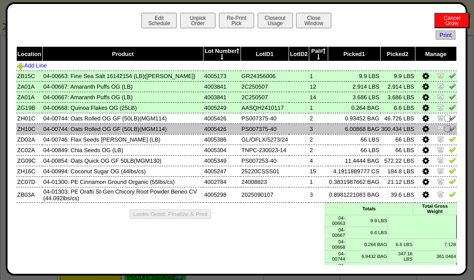
click at [449, 139] on img at bounding box center [452, 138] width 7 height 7
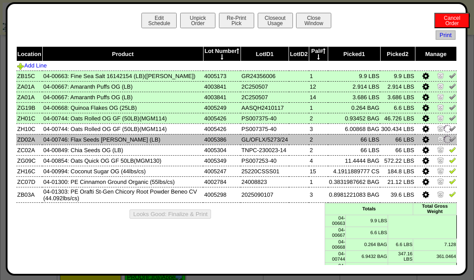
click at [449, 153] on link at bounding box center [452, 150] width 7 height 7
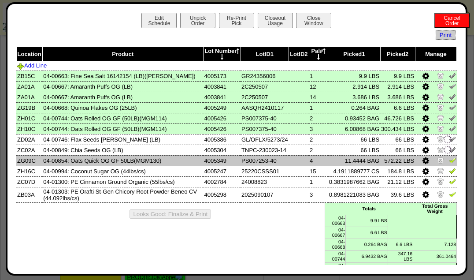
click at [449, 162] on img at bounding box center [452, 159] width 7 height 7
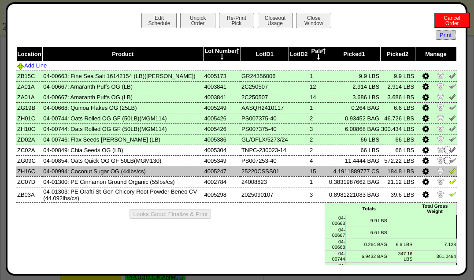
click at [449, 175] on link at bounding box center [452, 172] width 7 height 7
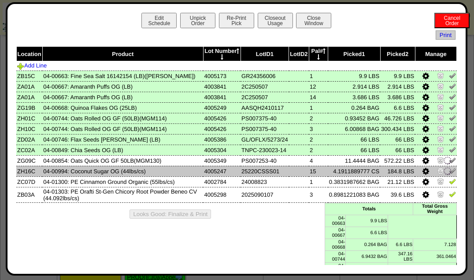
click at [449, 184] on img at bounding box center [452, 180] width 7 height 7
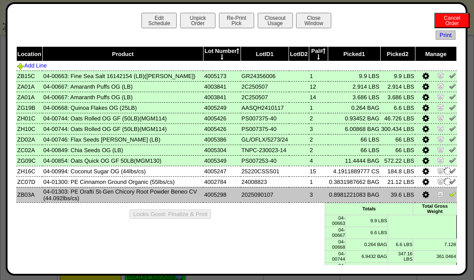
click at [449, 196] on img at bounding box center [452, 193] width 7 height 7
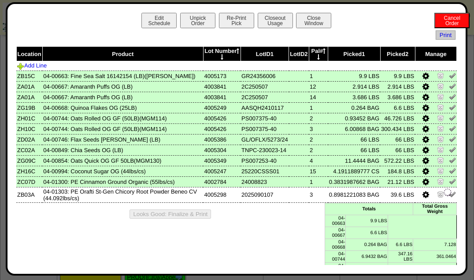
click at [191, 217] on button "Looks Good: Finalize & Print" at bounding box center [169, 213] width 81 height 9
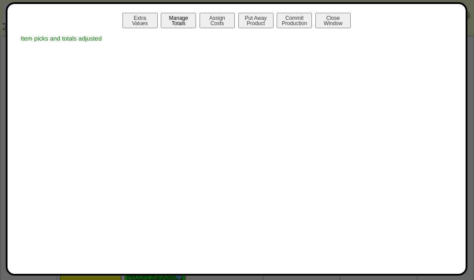
click at [187, 25] on button "Manage Totals" at bounding box center [178, 20] width 35 height 15
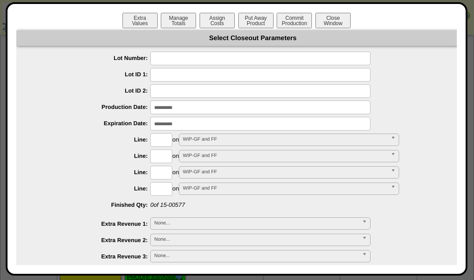
click at [338, 58] on input "text" at bounding box center [260, 58] width 220 height 14
type input "*******"
click at [159, 141] on input "text" at bounding box center [161, 140] width 22 height 14
type input "****"
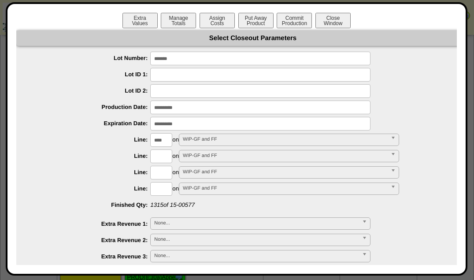
type input "*********"
click at [258, 17] on button "Put Away Product" at bounding box center [255, 20] width 35 height 15
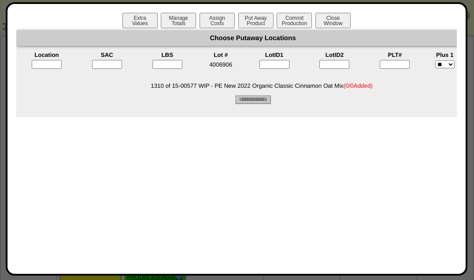
click at [53, 70] on div at bounding box center [47, 67] width 59 height 15
click at [52, 65] on input "text" at bounding box center [47, 64] width 30 height 9
type input "*****"
click at [99, 64] on input"] "text" at bounding box center [107, 64] width 30 height 9
click at [100, 65] on input"] "text" at bounding box center [107, 64] width 30 height 9
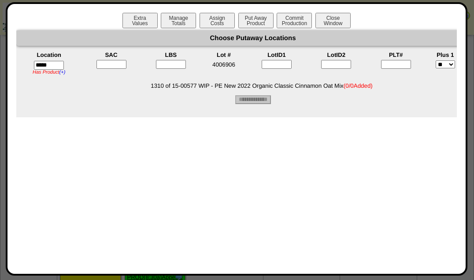
type input"] "*"
click at [167, 61] on input"] "text" at bounding box center [171, 64] width 30 height 9
type input"] "****"
click at [390, 59] on td at bounding box center [395, 67] width 59 height 16
click at [391, 62] on input"] "text" at bounding box center [396, 64] width 30 height 9
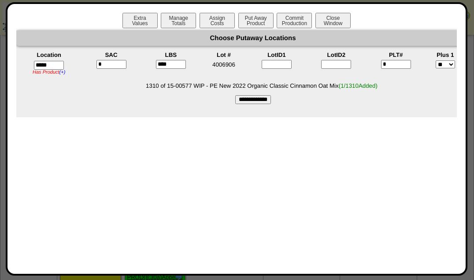
type input"] "*"
click at [300, 122] on div "Extra Values Manage Totals Assign Costs Put Away Product Commit Production Clos…" at bounding box center [236, 139] width 441 height 252
click at [271, 99] on input "**********" at bounding box center [253, 99] width 36 height 9
type input "*********"
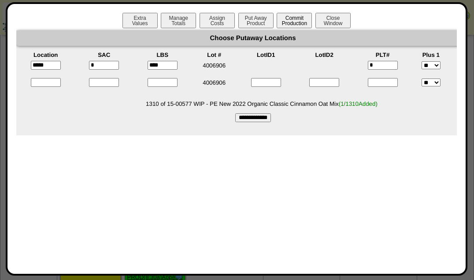
click at [298, 19] on button "Commit Production" at bounding box center [293, 20] width 35 height 15
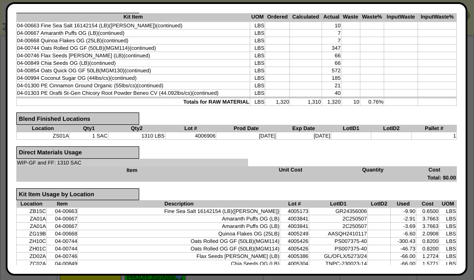
scroll to position [239, 0]
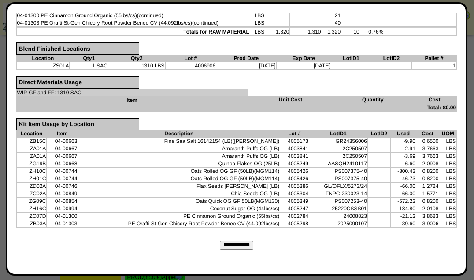
click at [223, 240] on input "**********" at bounding box center [236, 244] width 33 height 9
type input "*********"
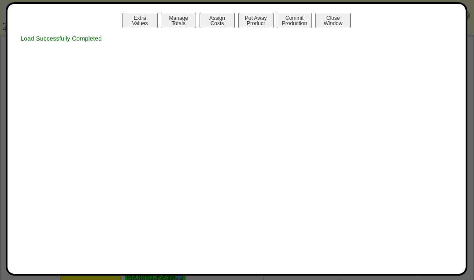
scroll to position [0, 0]
click at [290, 25] on button "Print Prod w / Both" at bounding box center [293, 20] width 35 height 15
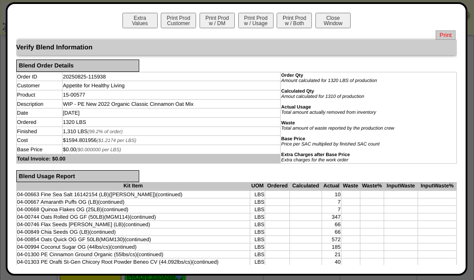
click at [435, 38] on span "Print" at bounding box center [445, 34] width 20 height 9
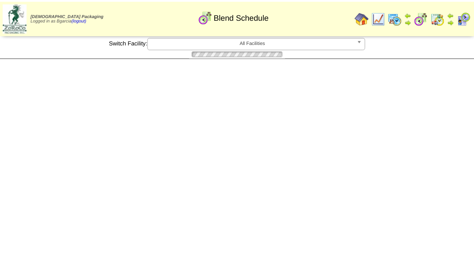
scroll to position [2341, 0]
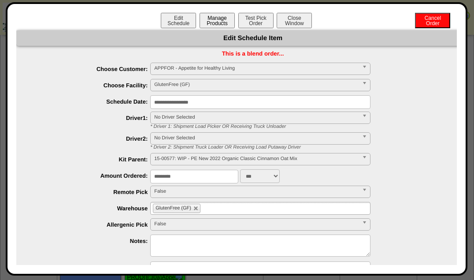
click at [208, 16] on button "Manage Products" at bounding box center [216, 20] width 35 height 15
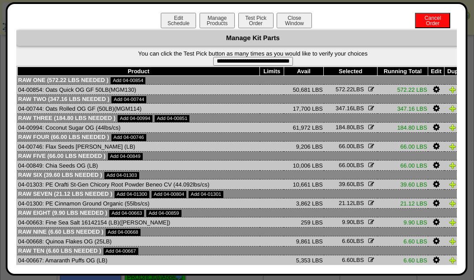
click at [222, 63] on input "**********" at bounding box center [253, 61] width 80 height 9
type input "**********"
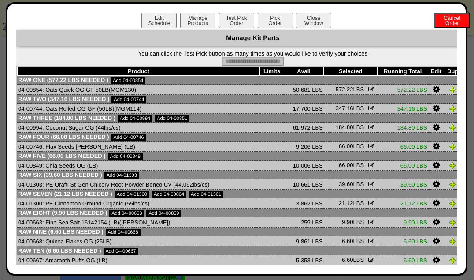
click at [262, 26] on button "Pick Order" at bounding box center [274, 20] width 35 height 15
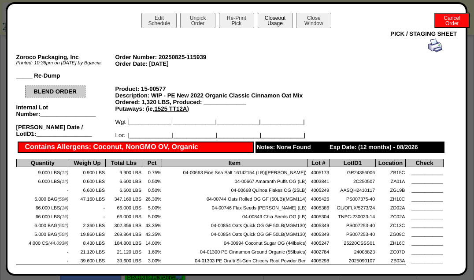
click at [265, 25] on button "Closeout Usage" at bounding box center [274, 20] width 35 height 15
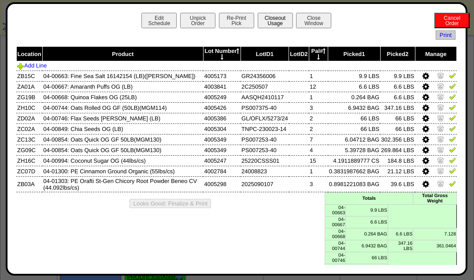
click at [449, 74] on img at bounding box center [452, 75] width 7 height 7
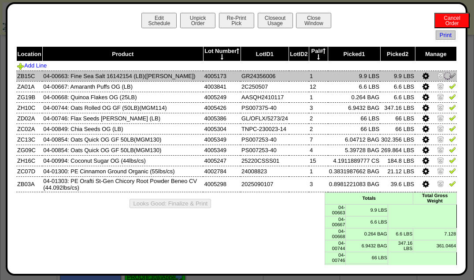
click at [449, 88] on img at bounding box center [452, 85] width 7 height 7
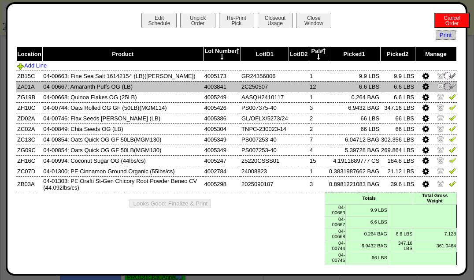
click at [449, 99] on img at bounding box center [452, 96] width 7 height 7
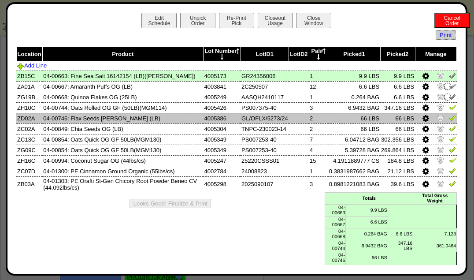
click at [449, 117] on img at bounding box center [452, 117] width 7 height 7
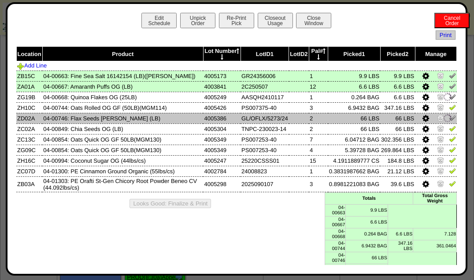
click at [449, 107] on img at bounding box center [452, 106] width 7 height 7
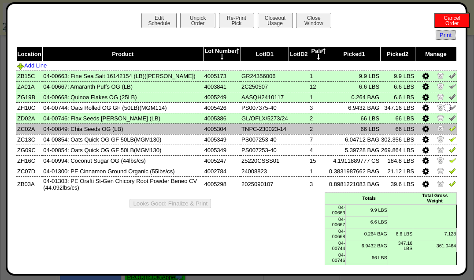
click at [449, 129] on img at bounding box center [452, 128] width 7 height 7
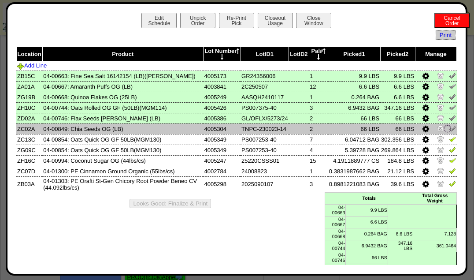
click at [449, 140] on img at bounding box center [452, 138] width 7 height 7
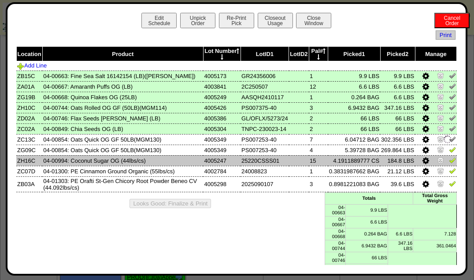
click at [449, 163] on img at bounding box center [452, 159] width 7 height 7
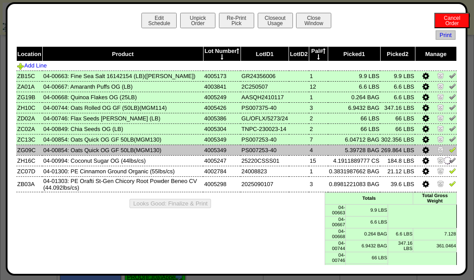
click at [449, 149] on img at bounding box center [452, 149] width 7 height 7
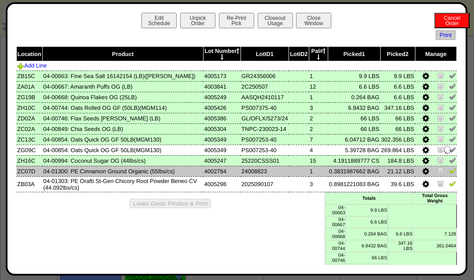
click at [449, 174] on img at bounding box center [452, 170] width 7 height 7
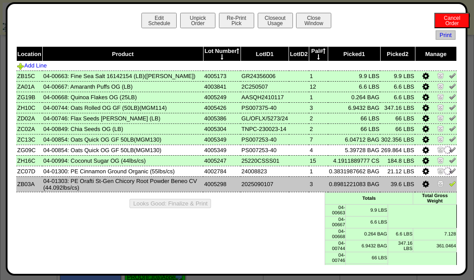
click at [449, 186] on img at bounding box center [452, 183] width 7 height 7
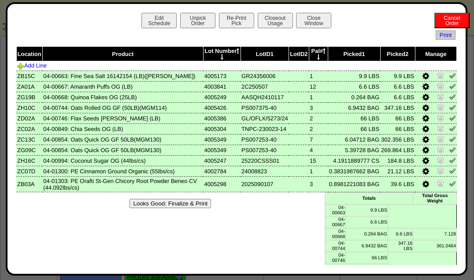
click at [200, 207] on button "Looks Good: Finalize & Print" at bounding box center [169, 203] width 81 height 9
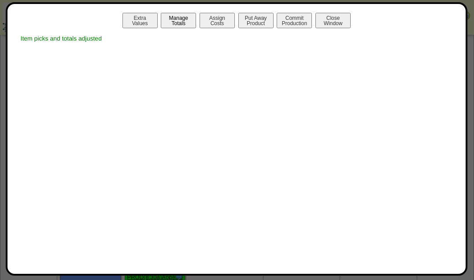
click at [177, 18] on button "Manage Totals" at bounding box center [178, 20] width 35 height 15
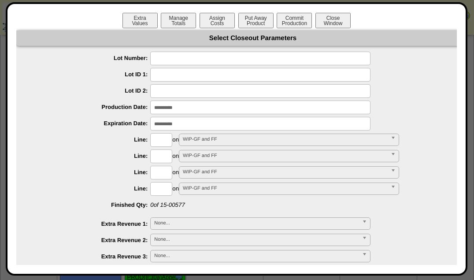
click at [206, 59] on input "text" at bounding box center [260, 58] width 220 height 14
type input "*******"
click at [166, 137] on input "text" at bounding box center [161, 140] width 22 height 14
type input "****"
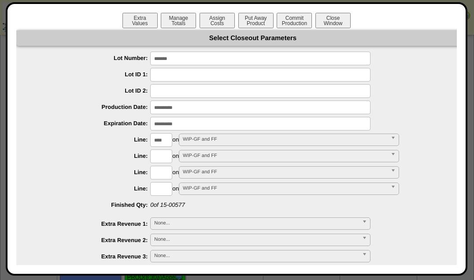
type input "*********"
click at [259, 24] on button "Put Away Product" at bounding box center [255, 20] width 35 height 15
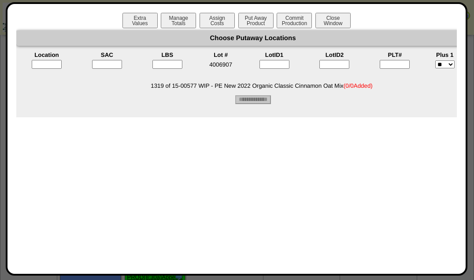
click at [385, 61] on input"] "text" at bounding box center [394, 64] width 30 height 9
type input"] "*"
click at [180, 67] on input"] "text" at bounding box center [167, 64] width 30 height 9
type input"] "****"
click at [114, 63] on input"] "text" at bounding box center [107, 64] width 30 height 9
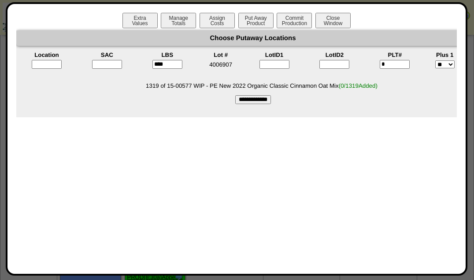
click at [42, 66] on input "text" at bounding box center [47, 64] width 30 height 9
type input "*****"
click at [264, 102] on input "**********" at bounding box center [253, 99] width 36 height 9
type input "*********"
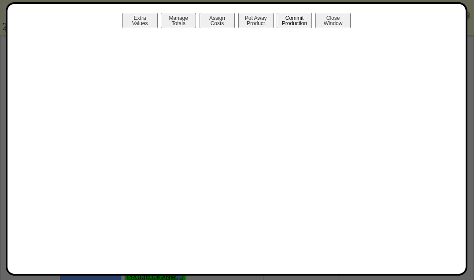
click at [301, 20] on button "Commit Production" at bounding box center [293, 20] width 35 height 15
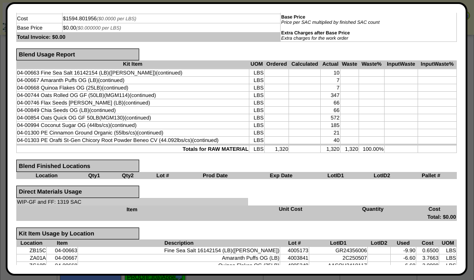
scroll to position [224, 0]
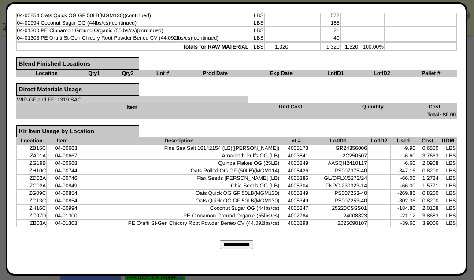
click at [246, 240] on input "**********" at bounding box center [236, 244] width 33 height 9
type input "*********"
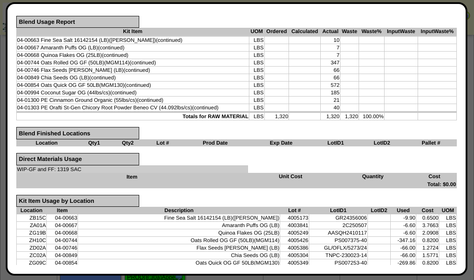
scroll to position [0, 0]
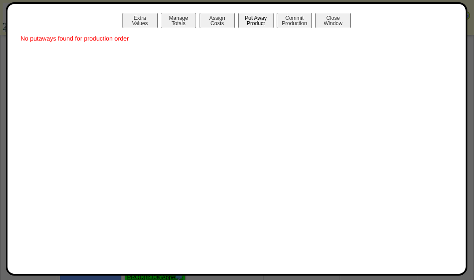
click at [241, 22] on button "Put Away Product" at bounding box center [255, 20] width 35 height 15
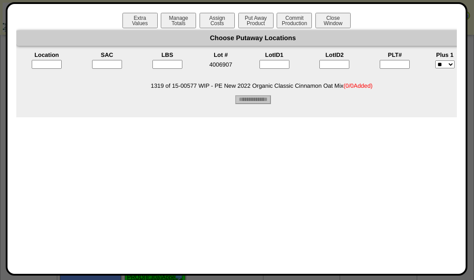
click at [52, 66] on input "text" at bounding box center [47, 64] width 30 height 9
click at [269, 133] on div "Extra Values Manage Totals Assign Costs Put Away Product Commit Production Clos…" at bounding box center [236, 139] width 441 height 252
click at [112, 64] on input"] "text" at bounding box center [107, 64] width 30 height 9
type input"] "*"
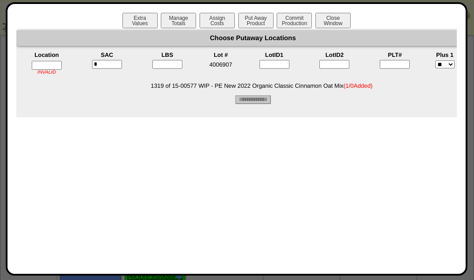
click at [52, 63] on input "text" at bounding box center [47, 65] width 30 height 9
type input"] "****"
type input"] "*"
click at [170, 66] on input"] "****" at bounding box center [167, 64] width 30 height 9
click at [399, 66] on input"] "*" at bounding box center [394, 64] width 30 height 9
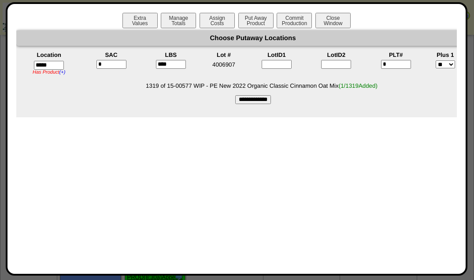
click at [400, 63] on input"] "*" at bounding box center [396, 64] width 30 height 9
click at [248, 101] on input "**********" at bounding box center [253, 99] width 36 height 9
type input "*********"
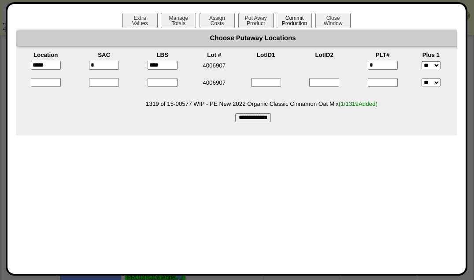
click at [298, 24] on button "Commit Production" at bounding box center [293, 20] width 35 height 15
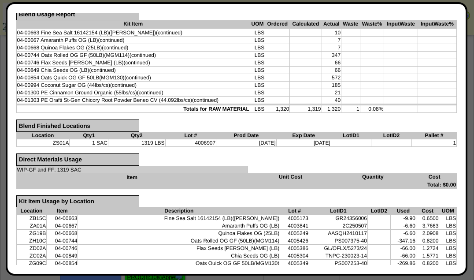
scroll to position [232, 0]
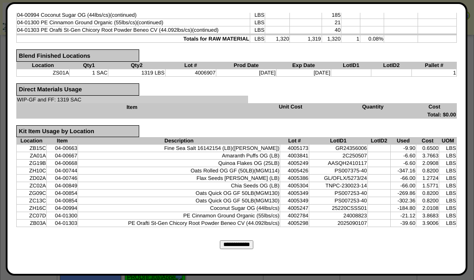
click at [246, 242] on input "**********" at bounding box center [236, 244] width 33 height 9
type input "*********"
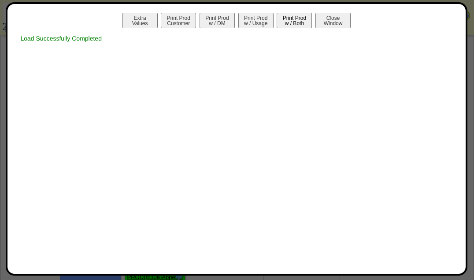
click at [291, 23] on button "Print Prod w / Both" at bounding box center [293, 20] width 35 height 15
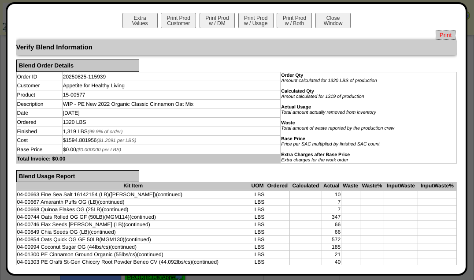
click at [443, 33] on span "Print" at bounding box center [445, 34] width 20 height 9
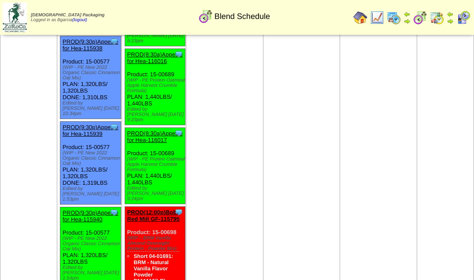
scroll to position [2561, 0]
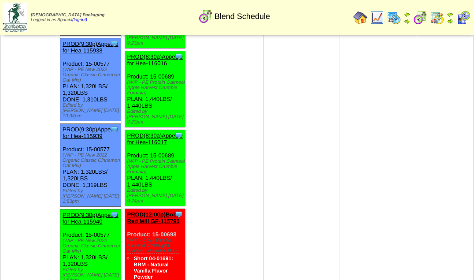
click at [95, 211] on link "PROD(9:30p)Appetite for Hea-115940" at bounding box center [90, 217] width 55 height 13
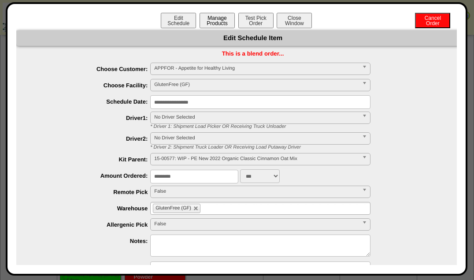
click at [218, 26] on button "Manage Products" at bounding box center [216, 20] width 35 height 15
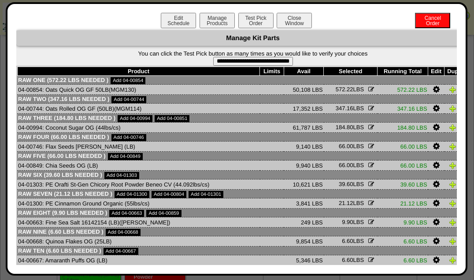
click at [259, 64] on input "**********" at bounding box center [253, 61] width 80 height 9
type input "**********"
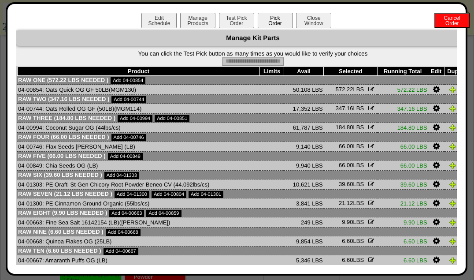
click at [273, 20] on button "Pick Order" at bounding box center [274, 20] width 35 height 15
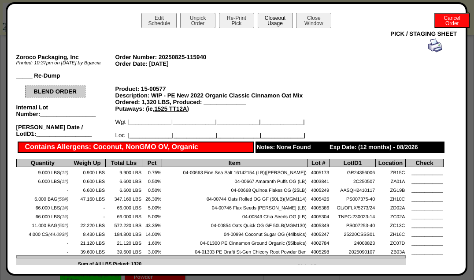
click at [275, 21] on button "Closeout Usage" at bounding box center [274, 20] width 35 height 15
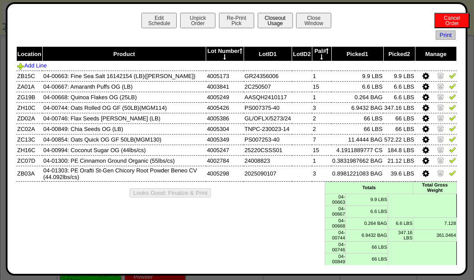
click at [449, 79] on link at bounding box center [452, 77] width 7 height 7
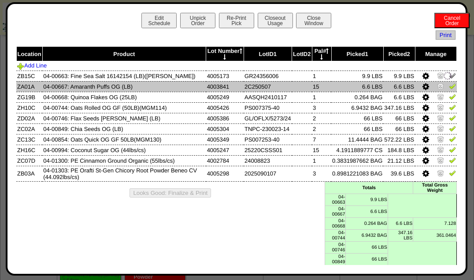
click at [449, 85] on img at bounding box center [452, 85] width 7 height 7
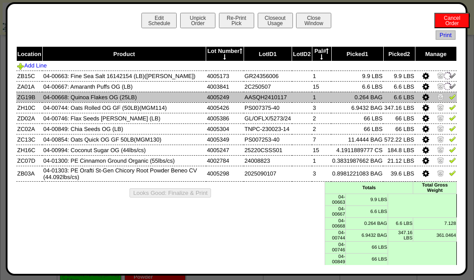
click at [449, 100] on img at bounding box center [452, 96] width 7 height 7
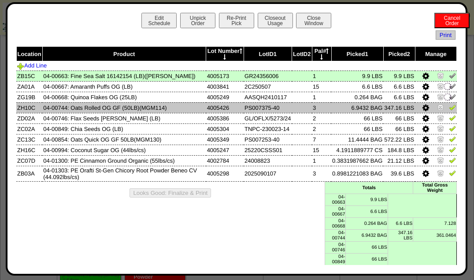
click at [449, 111] on link at bounding box center [452, 108] width 7 height 7
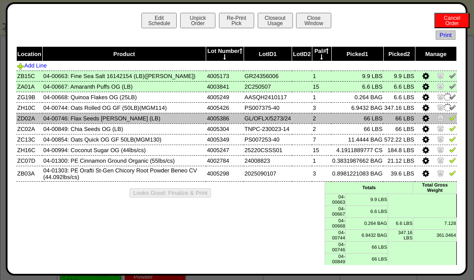
click at [449, 120] on img at bounding box center [452, 117] width 7 height 7
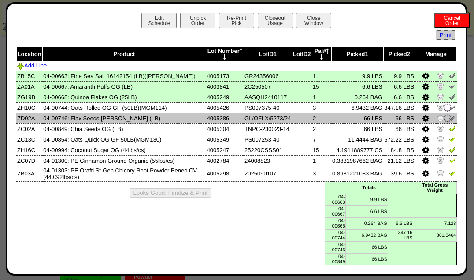
click at [449, 132] on link at bounding box center [452, 129] width 7 height 7
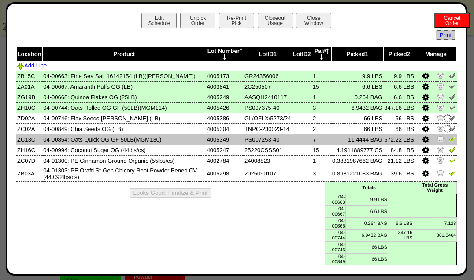
click at [449, 140] on img at bounding box center [452, 138] width 7 height 7
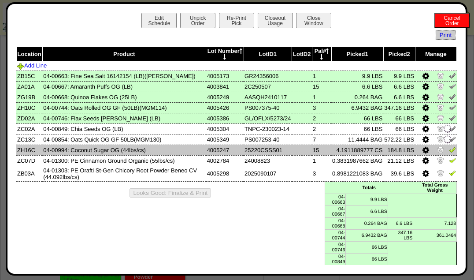
click at [449, 151] on img at bounding box center [452, 149] width 7 height 7
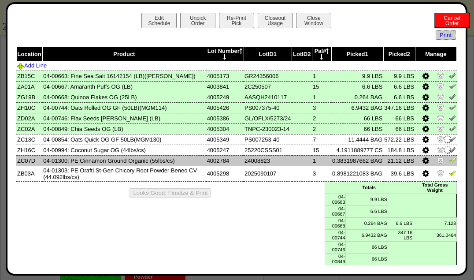
click at [449, 160] on img at bounding box center [452, 159] width 7 height 7
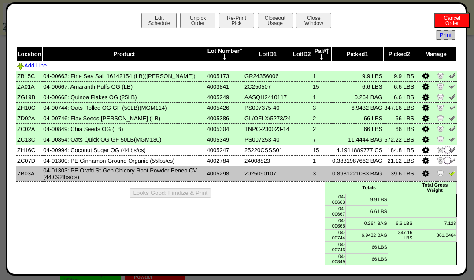
click at [449, 172] on img at bounding box center [452, 172] width 7 height 7
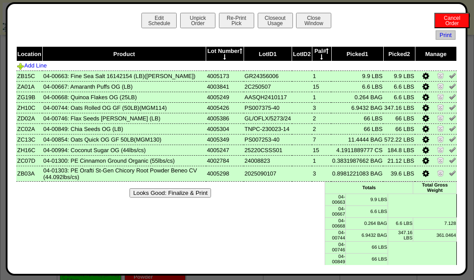
click at [177, 180] on td "04-01303: PE Orafti St-Gen Chicory Root Powder Beneo CV (44.092lbs/cs)" at bounding box center [123, 173] width 163 height 15
click at [192, 191] on button "Looks Good: Finalize & Print" at bounding box center [169, 192] width 81 height 9
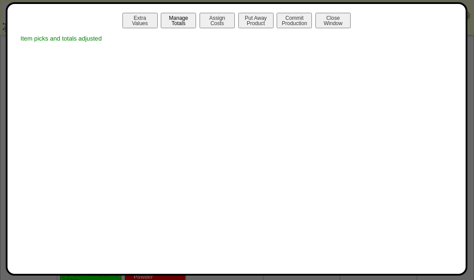
click at [177, 23] on button "Manage Totals" at bounding box center [178, 20] width 35 height 15
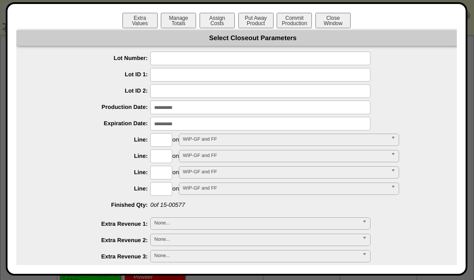
click at [183, 59] on input "text" at bounding box center [260, 58] width 220 height 14
type input "*******"
click at [157, 151] on input "text" at bounding box center [161, 156] width 22 height 14
click at [156, 140] on input "text" at bounding box center [161, 140] width 22 height 14
type input "****"
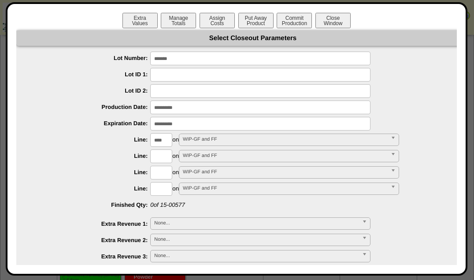
type input "*********"
click at [256, 22] on button "Put Away Product" at bounding box center [255, 20] width 35 height 15
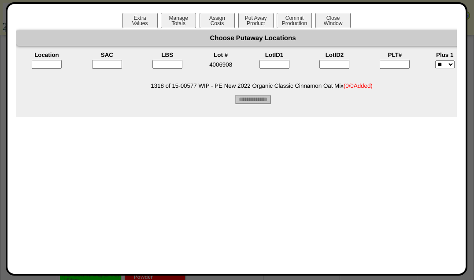
click at [395, 64] on input"] "text" at bounding box center [394, 64] width 30 height 9
type input"] "*"
click at [172, 65] on input"] "text" at bounding box center [167, 64] width 30 height 9
type input"] "****"
click at [116, 60] on input"] "text" at bounding box center [107, 64] width 30 height 9
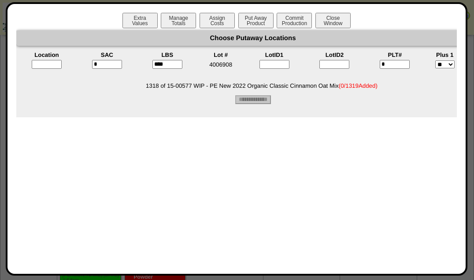
type input"] "*"
click at [49, 66] on input "text" at bounding box center [47, 64] width 30 height 9
type input "*****"
click at [343, 101] on form "Choose Putaway Locations Location SAC LBS Lot # LotID1 LotID2 PLT# Plus 1 Add *…" at bounding box center [252, 67] width 473 height 74
click at [316, 107] on div "Choose Putaway Locations Location SAC LBS Lot # LotID1 LotID2 PLT# Plus 1 Add *…" at bounding box center [252, 73] width 473 height 87
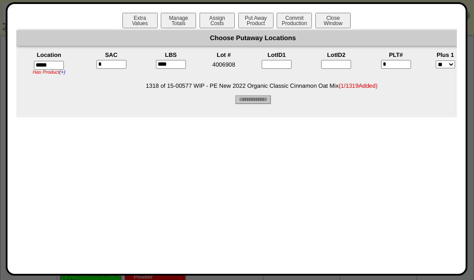
click at [177, 63] on input"] "****" at bounding box center [171, 64] width 30 height 9
type input"] "****"
click at [344, 102] on form "Choose Putaway Locations Location SAC LBS Lot # LotID1 LotID2 PLT# Plus 1 Add *…" at bounding box center [252, 67] width 473 height 74
click at [268, 96] on input "**********" at bounding box center [253, 99] width 36 height 9
type input "*********"
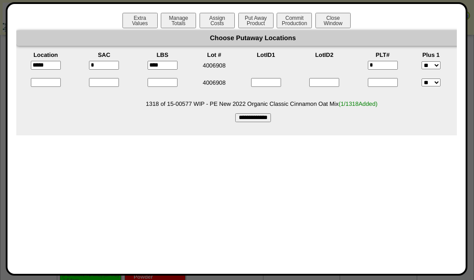
click at [298, 20] on button "Commit Production" at bounding box center [293, 20] width 35 height 15
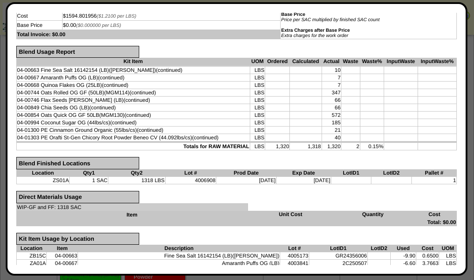
scroll to position [224, 0]
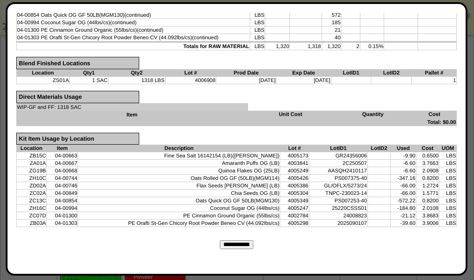
click at [228, 240] on input "**********" at bounding box center [236, 244] width 33 height 9
type input "*********"
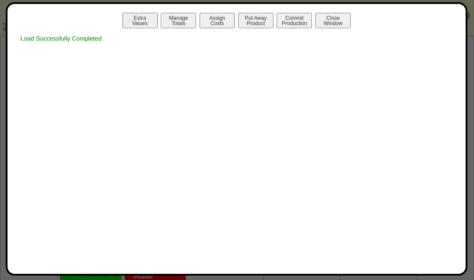
scroll to position [0, 0]
click at [298, 19] on button "Print Prod w / Both" at bounding box center [293, 20] width 35 height 15
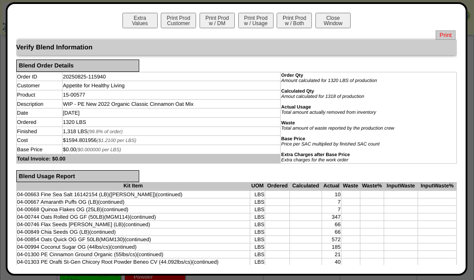
click at [441, 33] on span "Print" at bounding box center [445, 34] width 20 height 9
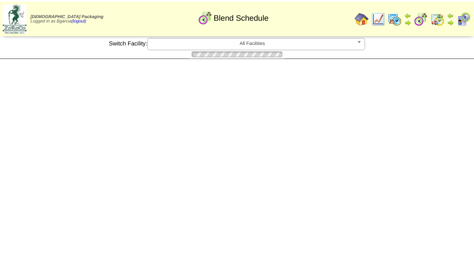
scroll to position [2561, 0]
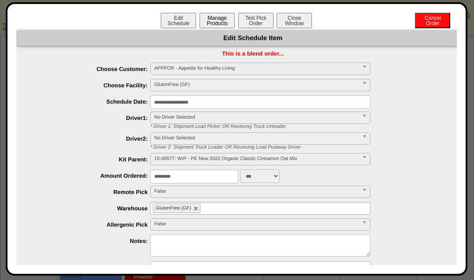
click at [215, 22] on button "Manage Products" at bounding box center [216, 20] width 35 height 15
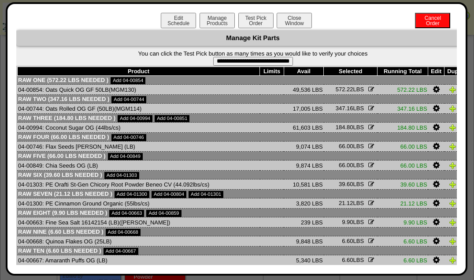
click at [272, 64] on input "**********" at bounding box center [253, 61] width 80 height 9
type input "**********"
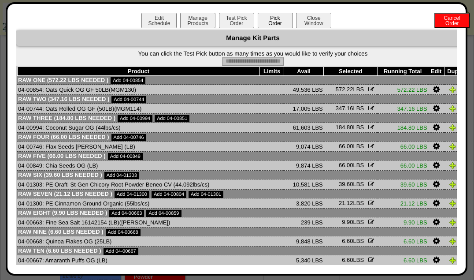
click at [274, 17] on button "Pick Order" at bounding box center [274, 20] width 35 height 15
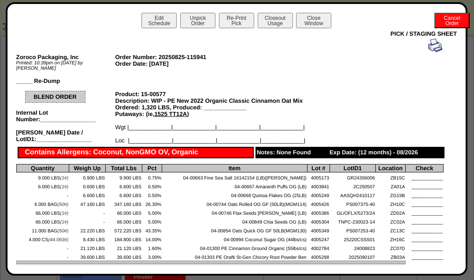
click at [276, 23] on button "Closeout Usage" at bounding box center [274, 20] width 35 height 15
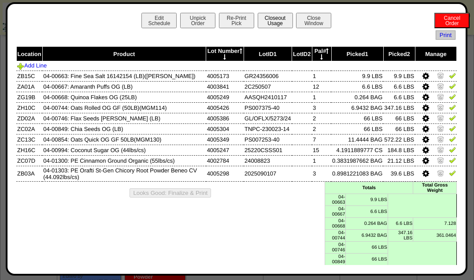
click at [449, 78] on img at bounding box center [452, 75] width 7 height 7
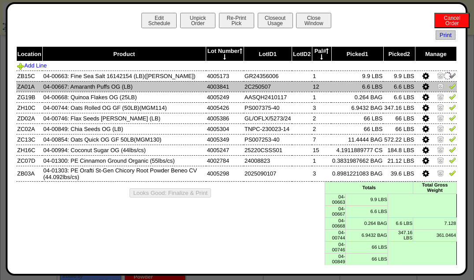
click at [449, 89] on img at bounding box center [452, 85] width 7 height 7
click at [449, 99] on img at bounding box center [452, 96] width 7 height 7
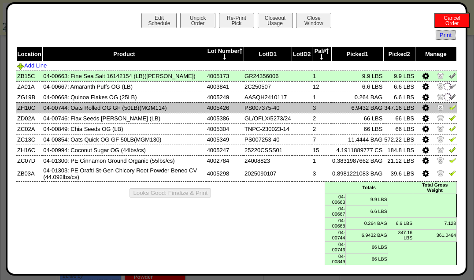
click at [449, 110] on img at bounding box center [452, 106] width 7 height 7
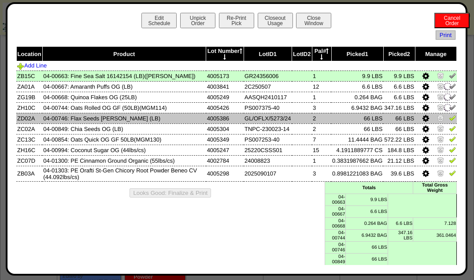
click at [449, 121] on img at bounding box center [452, 117] width 7 height 7
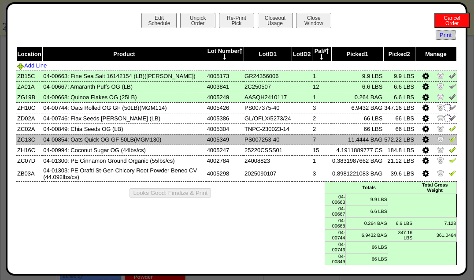
click at [449, 138] on img at bounding box center [452, 138] width 7 height 7
click at [449, 141] on img at bounding box center [452, 138] width 7 height 7
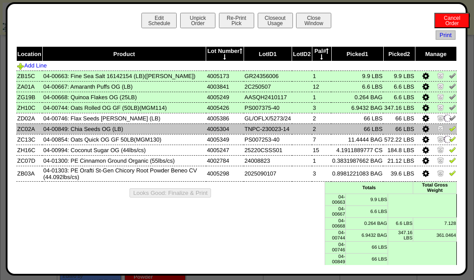
click at [449, 129] on img at bounding box center [452, 128] width 7 height 7
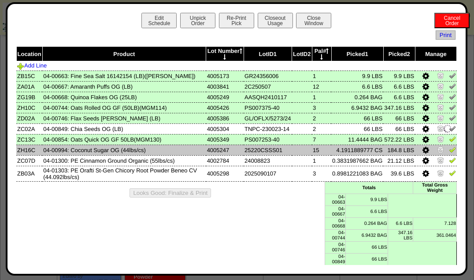
click at [449, 150] on img at bounding box center [452, 149] width 7 height 7
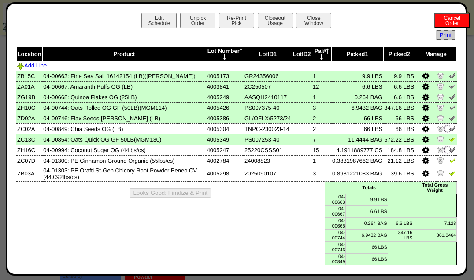
click at [449, 140] on img at bounding box center [452, 138] width 7 height 7
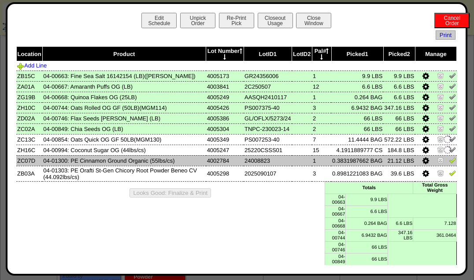
click at [449, 158] on img at bounding box center [452, 159] width 7 height 7
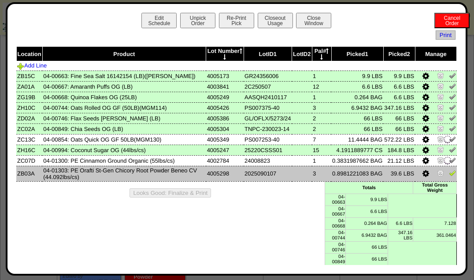
click at [449, 172] on img at bounding box center [452, 172] width 7 height 7
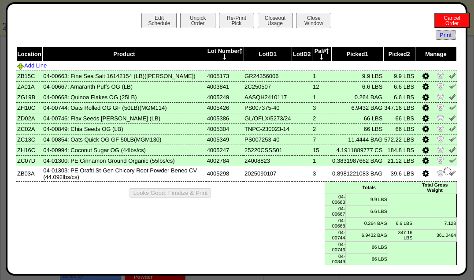
click at [185, 192] on button "Looks Good: Finalize & Print" at bounding box center [169, 192] width 81 height 9
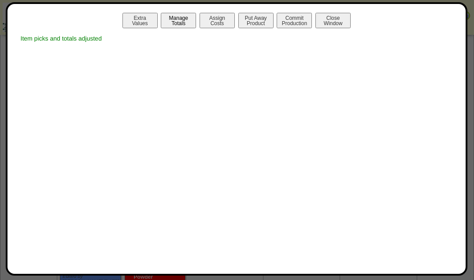
click at [184, 27] on button "Manage Totals" at bounding box center [178, 20] width 35 height 15
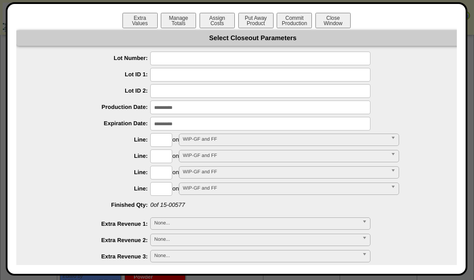
click at [298, 59] on input "text" at bounding box center [260, 58] width 220 height 14
type input "*******"
click at [163, 140] on input "text" at bounding box center [161, 140] width 22 height 14
type input "****"
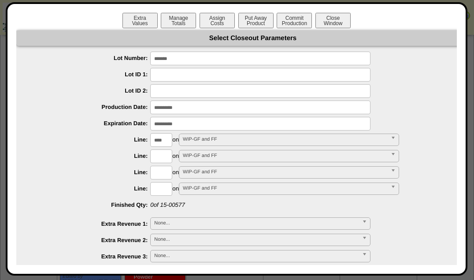
type input "*********"
click at [260, 20] on button "Put Away Product" at bounding box center [255, 20] width 35 height 15
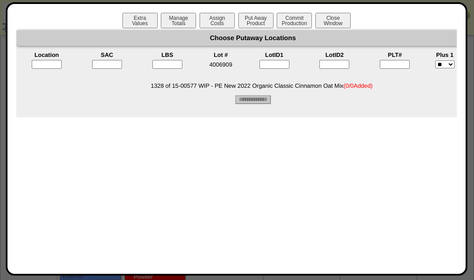
click at [56, 67] on input "text" at bounding box center [47, 64] width 30 height 9
click at [106, 63] on input"] "text" at bounding box center [107, 64] width 30 height 9
click at [111, 67] on input"] "text" at bounding box center [107, 64] width 30 height 9
type input"] "*"
click at [173, 63] on input"] "text" at bounding box center [167, 64] width 30 height 9
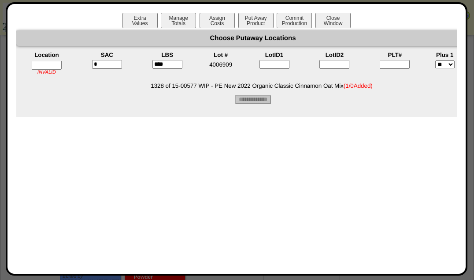
type input"] "****"
click at [48, 67] on input "text" at bounding box center [47, 65] width 30 height 9
click at [399, 63] on input"] "text" at bounding box center [394, 64] width 30 height 9
click at [404, 63] on input"] "text" at bounding box center [394, 64] width 30 height 9
type input"] "*"
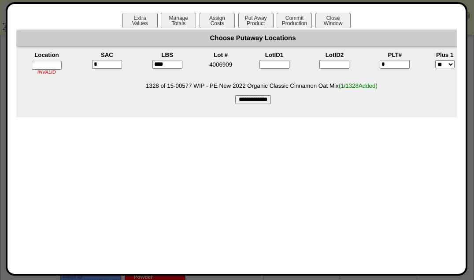
click at [264, 101] on input "**********" at bounding box center [253, 99] width 36 height 9
type input "*********"
click at [54, 64] on input "text" at bounding box center [47, 64] width 30 height 9
type input "*****"
click at [103, 66] on input"] "text" at bounding box center [107, 64] width 30 height 9
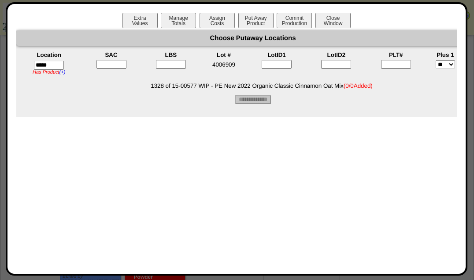
click at [108, 65] on input"] "text" at bounding box center [111, 64] width 30 height 9
type input"] "*"
click at [169, 67] on input"] "text" at bounding box center [171, 64] width 30 height 9
type input"] "****"
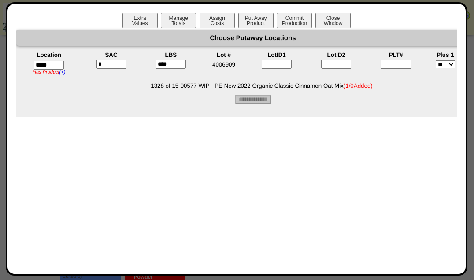
click at [399, 66] on input"] "text" at bounding box center [396, 64] width 30 height 9
type input"] "*"
click at [254, 101] on input "**********" at bounding box center [253, 99] width 36 height 9
type input "*********"
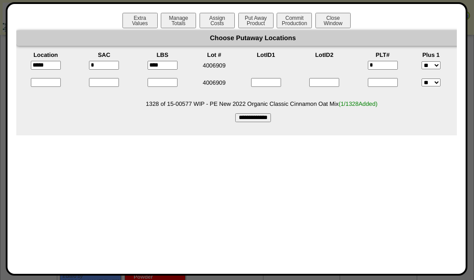
click at [301, 19] on button "Commit Production" at bounding box center [293, 20] width 35 height 15
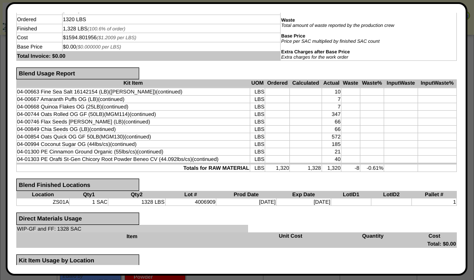
scroll to position [224, 0]
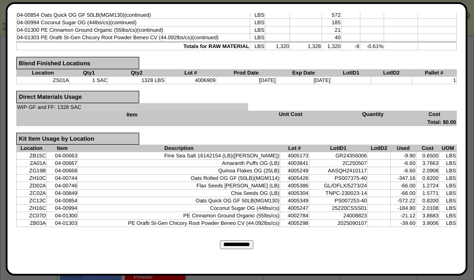
click at [243, 240] on input "**********" at bounding box center [236, 244] width 33 height 9
type input "*********"
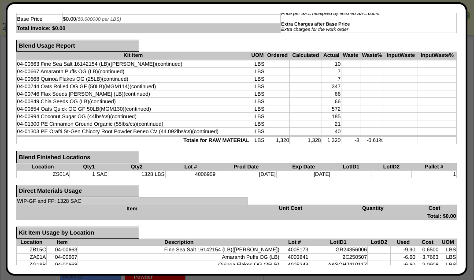
scroll to position [0, 0]
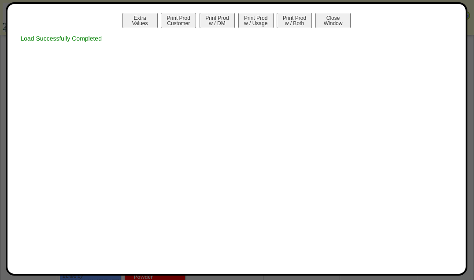
click at [296, 20] on button "Print Prod w / Both" at bounding box center [293, 20] width 35 height 15
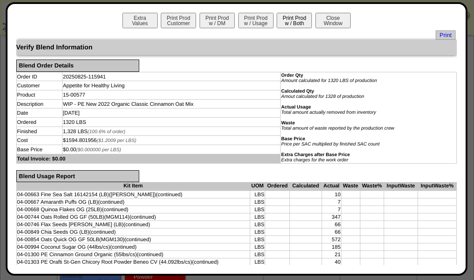
click at [445, 35] on span "Print" at bounding box center [445, 34] width 20 height 9
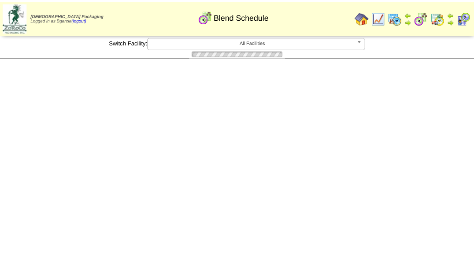
scroll to position [2561, 0]
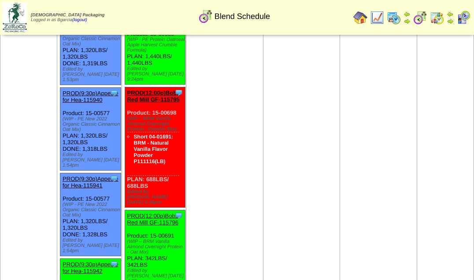
scroll to position [2681, 0]
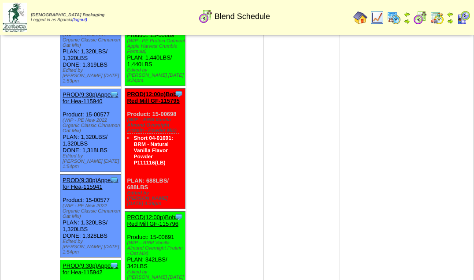
click at [89, 262] on link "PROD(9:30p)Appetite for Hea-115942" at bounding box center [90, 268] width 55 height 13
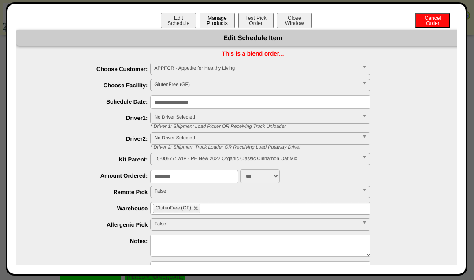
click at [224, 21] on button "Manage Products" at bounding box center [216, 20] width 35 height 15
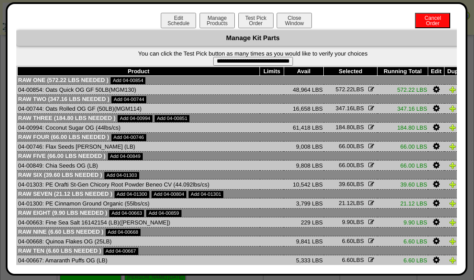
click at [230, 56] on form "**********" at bounding box center [252, 57] width 473 height 15
click at [230, 60] on input "**********" at bounding box center [253, 61] width 80 height 9
type input "**********"
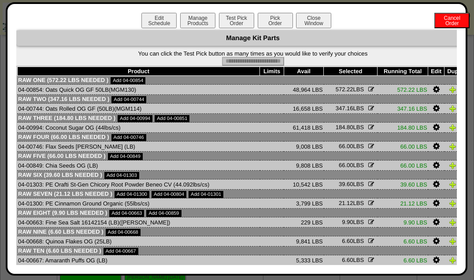
click at [257, 18] on button "Pick Order" at bounding box center [274, 20] width 35 height 15
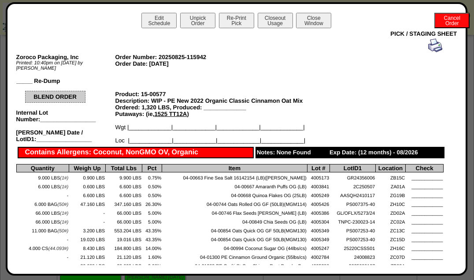
click at [257, 18] on button "Closeout Usage" at bounding box center [274, 20] width 35 height 15
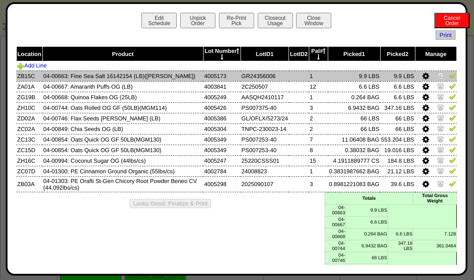
click at [449, 79] on img at bounding box center [452, 75] width 7 height 7
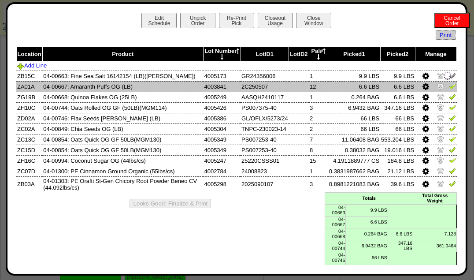
click at [449, 89] on img at bounding box center [452, 85] width 7 height 7
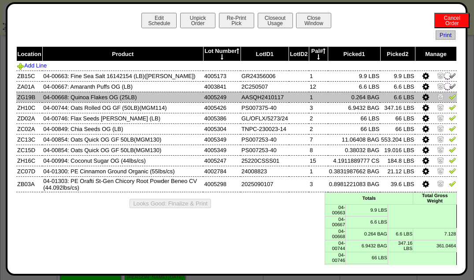
click at [449, 98] on img at bounding box center [452, 96] width 7 height 7
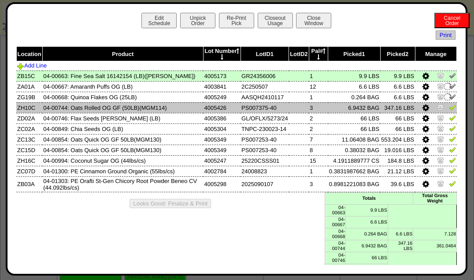
click at [449, 111] on link at bounding box center [452, 108] width 7 height 7
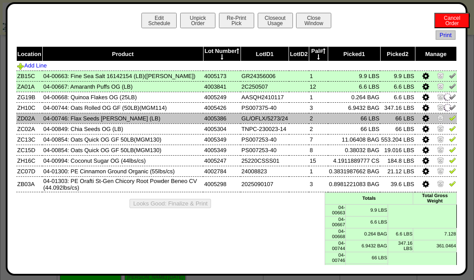
click at [450, 119] on img at bounding box center [452, 117] width 7 height 7
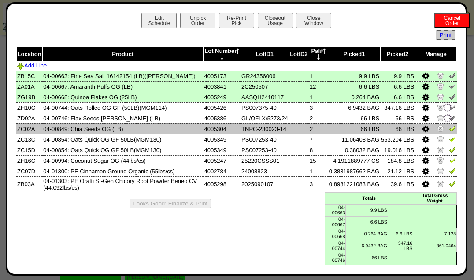
click at [449, 130] on img at bounding box center [452, 128] width 7 height 7
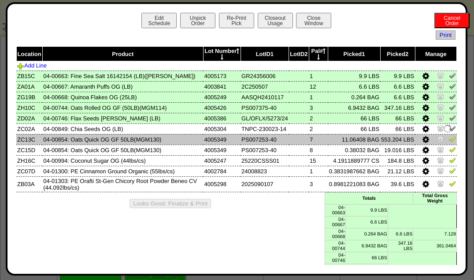
click at [449, 139] on img at bounding box center [452, 138] width 7 height 7
click at [449, 153] on img at bounding box center [452, 149] width 7 height 7
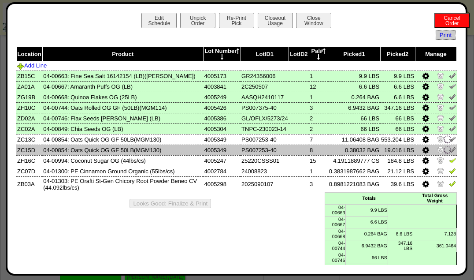
click at [449, 162] on img at bounding box center [452, 159] width 7 height 7
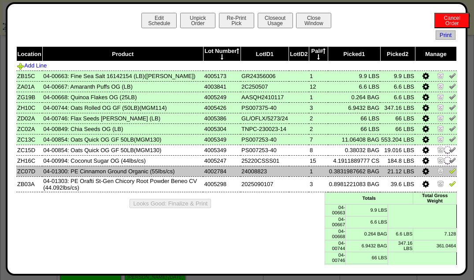
click at [449, 172] on img at bounding box center [452, 170] width 7 height 7
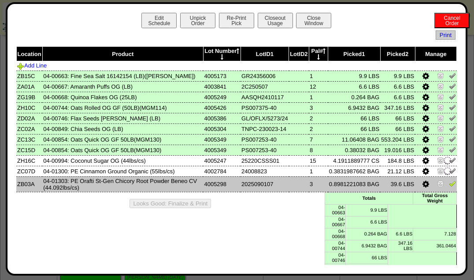
click at [449, 186] on img at bounding box center [452, 183] width 7 height 7
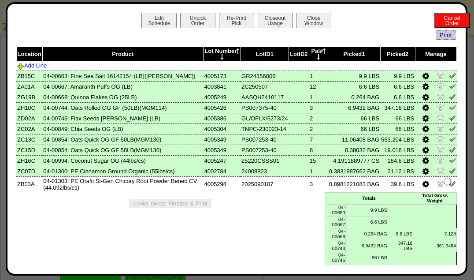
click at [189, 202] on button "Looks Good: Finalize & Print" at bounding box center [169, 203] width 81 height 9
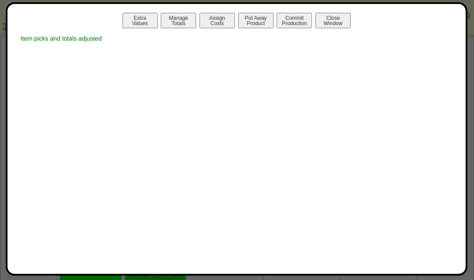
click at [184, 22] on button "Manage Totals" at bounding box center [178, 20] width 35 height 15
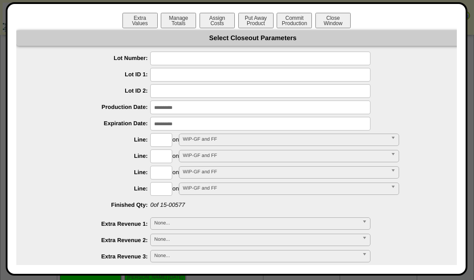
click at [234, 59] on input "text" at bounding box center [260, 58] width 220 height 14
type input "*******"
click at [165, 139] on input "text" at bounding box center [161, 140] width 22 height 14
type input "****"
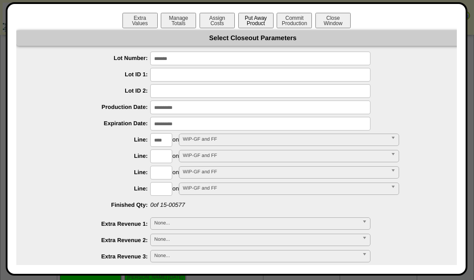
type input "*********"
click at [259, 21] on button "Put Away Product" at bounding box center [255, 20] width 35 height 15
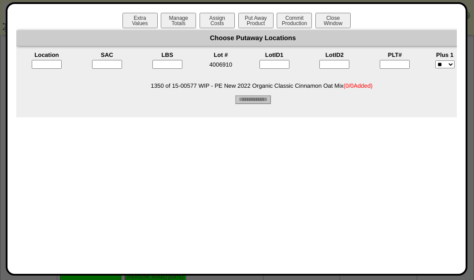
click at [55, 61] on input "text" at bounding box center [47, 64] width 30 height 9
type input "*****"
click at [99, 65] on input"] "text" at bounding box center [107, 64] width 30 height 9
type input"] "*"
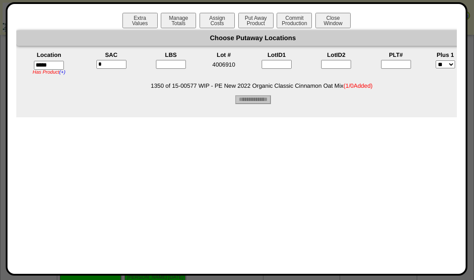
click at [173, 65] on input"] "text" at bounding box center [171, 64] width 30 height 9
type input"] "****"
click at [399, 62] on input"] "text" at bounding box center [396, 64] width 30 height 9
type input"] "*"
click at [271, 99] on input "**********" at bounding box center [253, 99] width 36 height 9
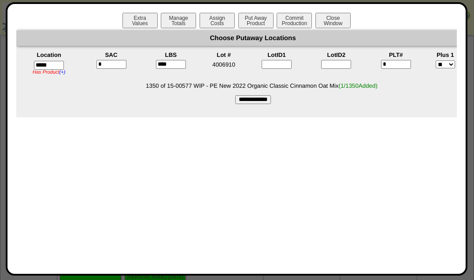
type input "*********"
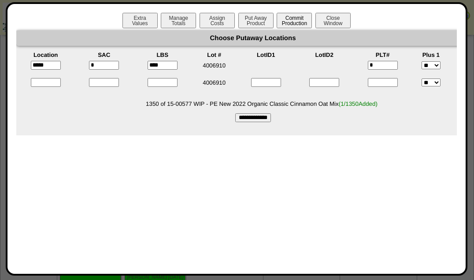
click at [298, 26] on button "Commit Production" at bounding box center [293, 20] width 35 height 15
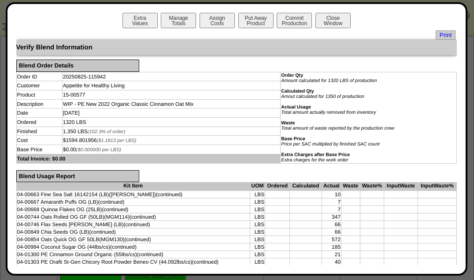
scroll to position [232, 0]
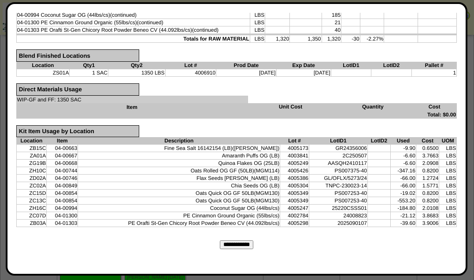
click at [232, 240] on input "**********" at bounding box center [236, 244] width 33 height 9
type input "*********"
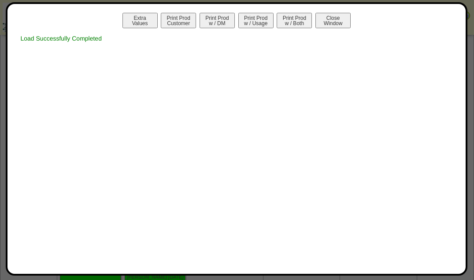
click at [301, 15] on button "Print Prod w / Both" at bounding box center [293, 20] width 35 height 15
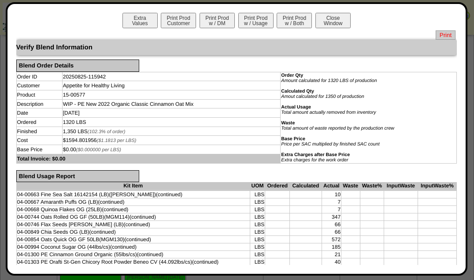
click at [436, 33] on span "Print" at bounding box center [445, 34] width 20 height 9
